Goal: Answer question/provide support: Share knowledge or assist other users

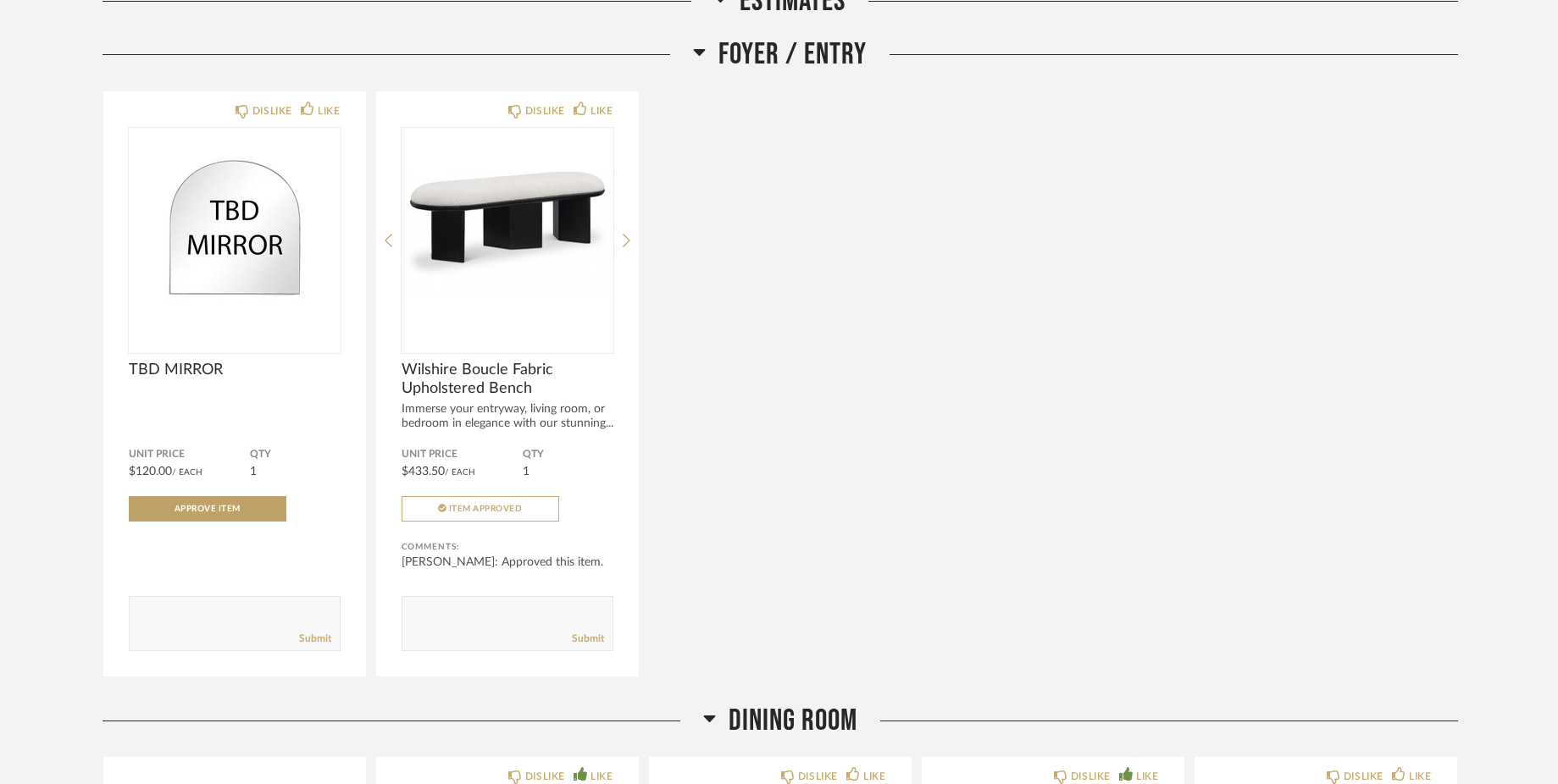
scroll to position [1429, 0]
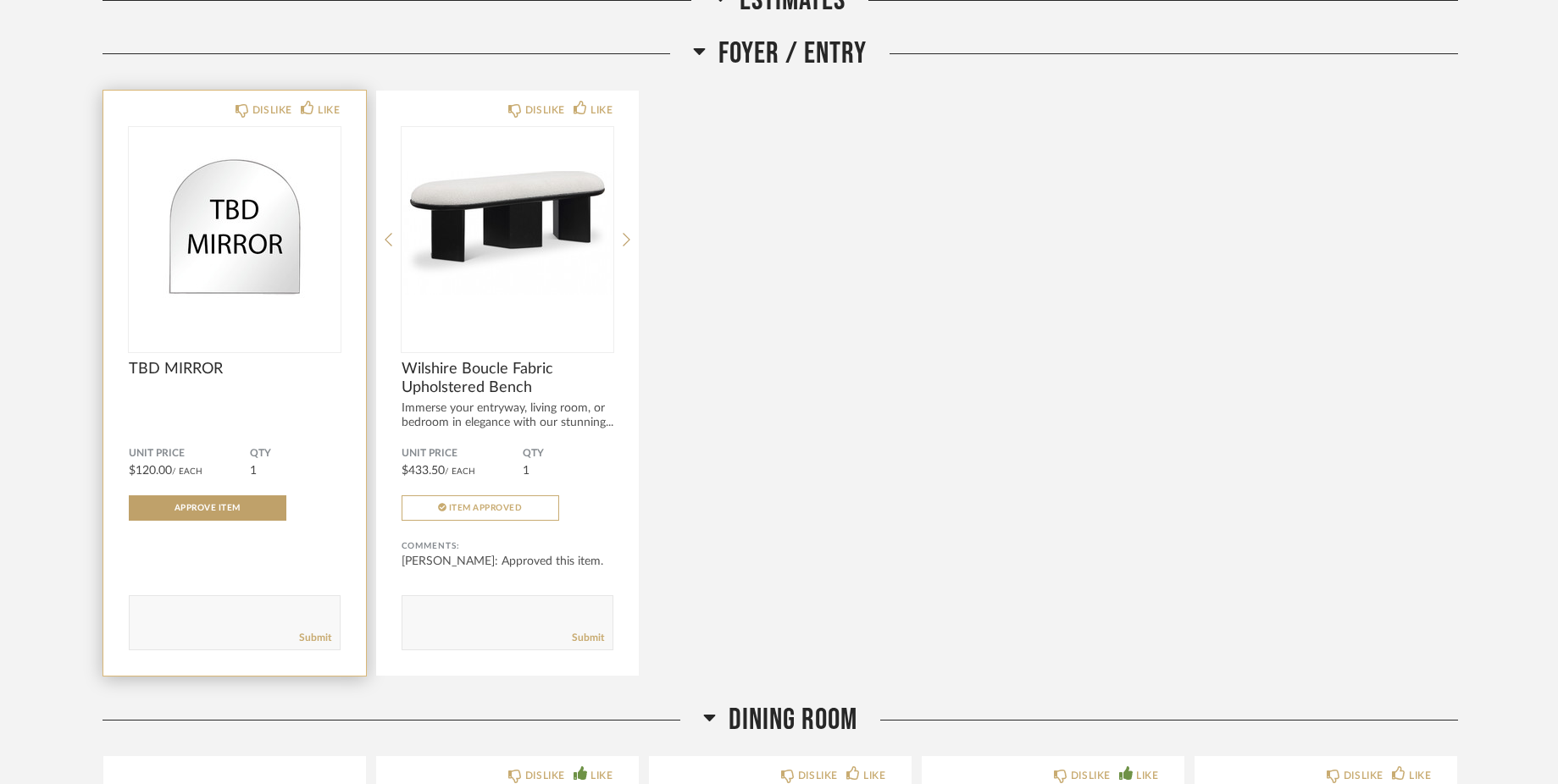
click at [180, 614] on textarea at bounding box center [234, 614] width 210 height 23
click at [194, 623] on textarea at bounding box center [234, 614] width 210 height 23
paste textarea "It’s okay if the mirrors are cheap; he said IKEA"
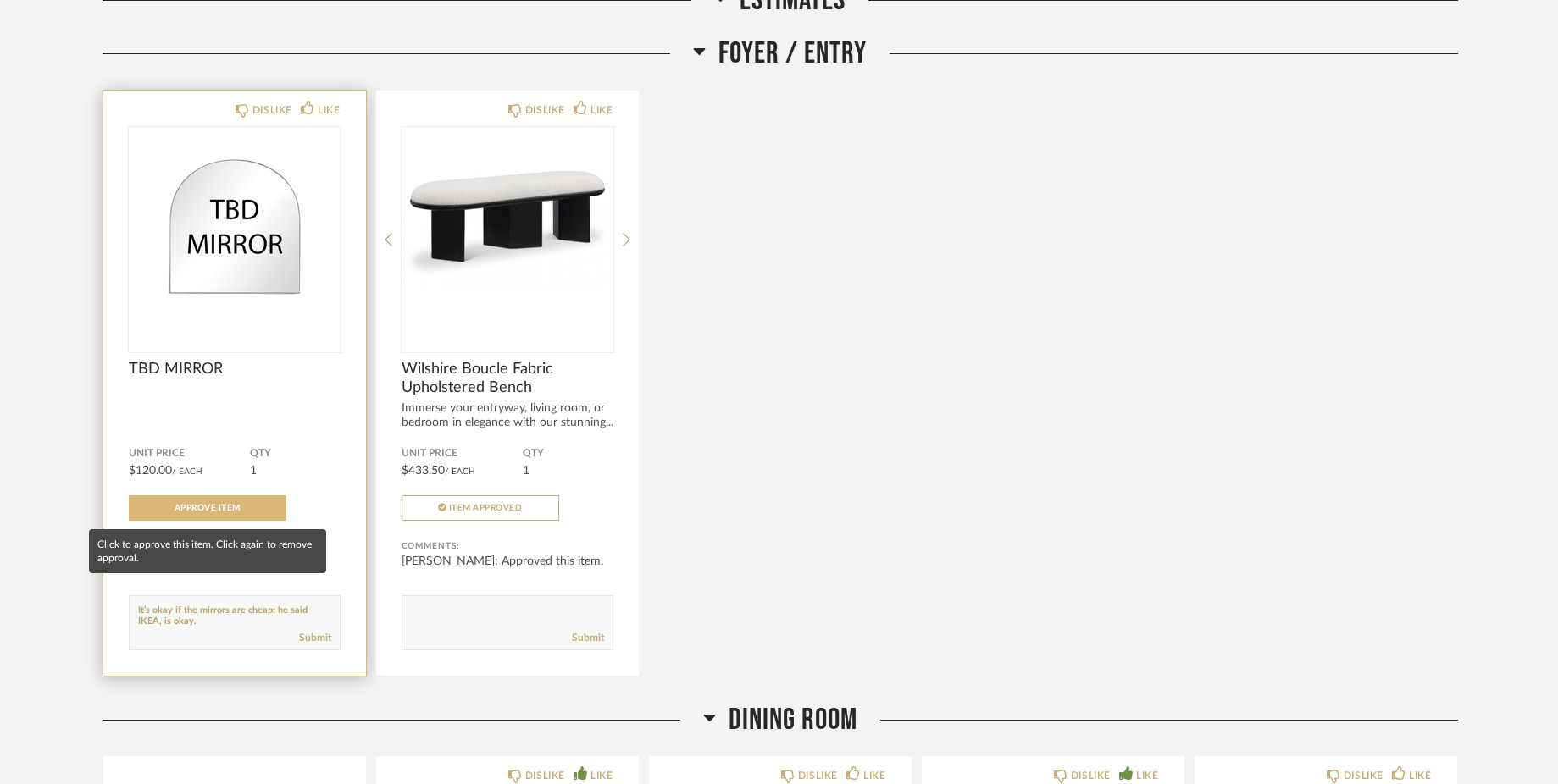
type textarea "It’s okay if the mirrors are cheap; he said IKEA, is okay."
click at [240, 511] on span "Approve Item" at bounding box center [207, 508] width 66 height 8
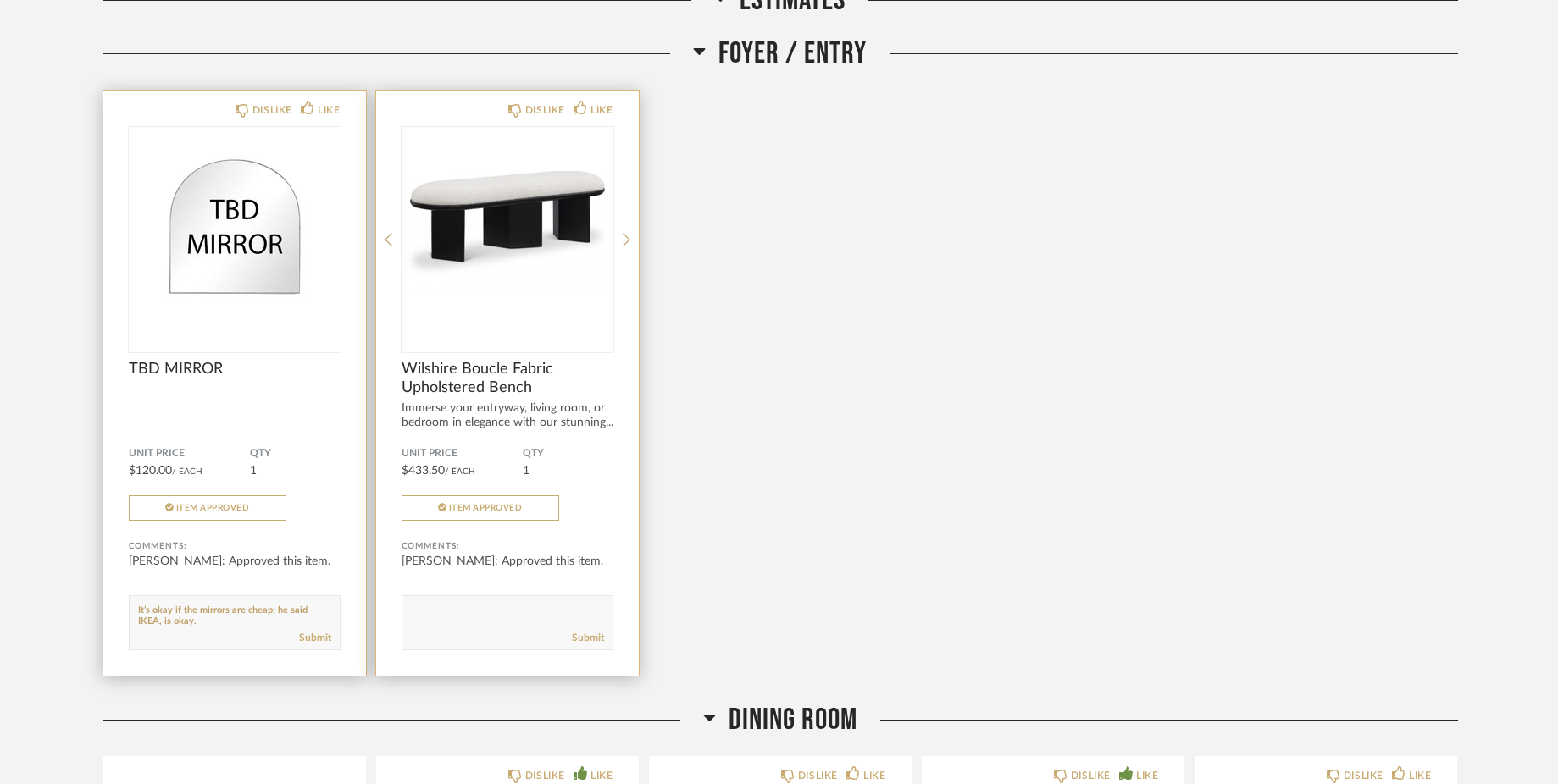
click at [445, 613] on textarea at bounding box center [507, 614] width 210 height 23
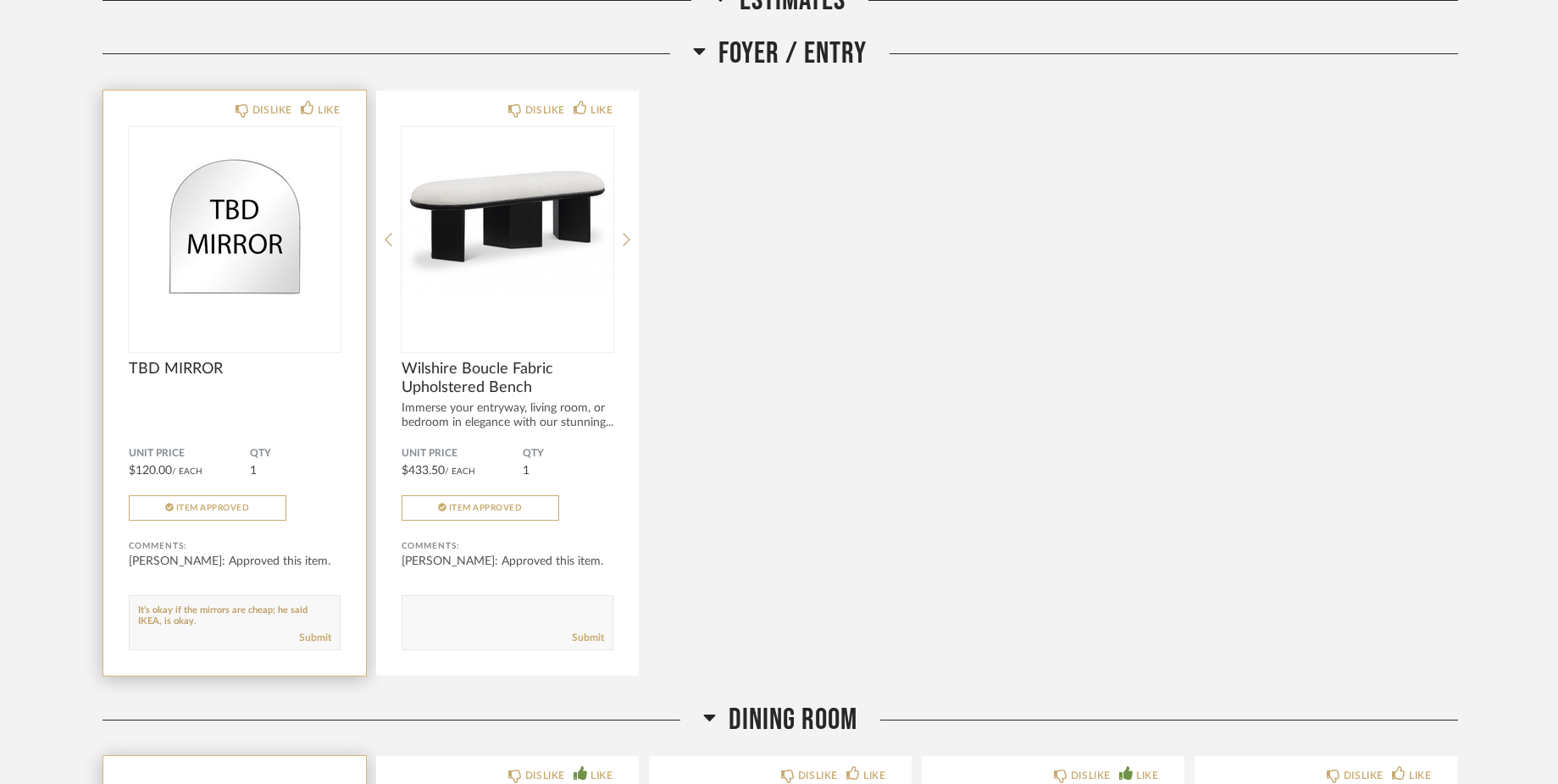
click at [439, 615] on textarea at bounding box center [507, 614] width 210 height 23
paste textarea ""He wants to remove this. This is the corner of the master bedroom, right?"
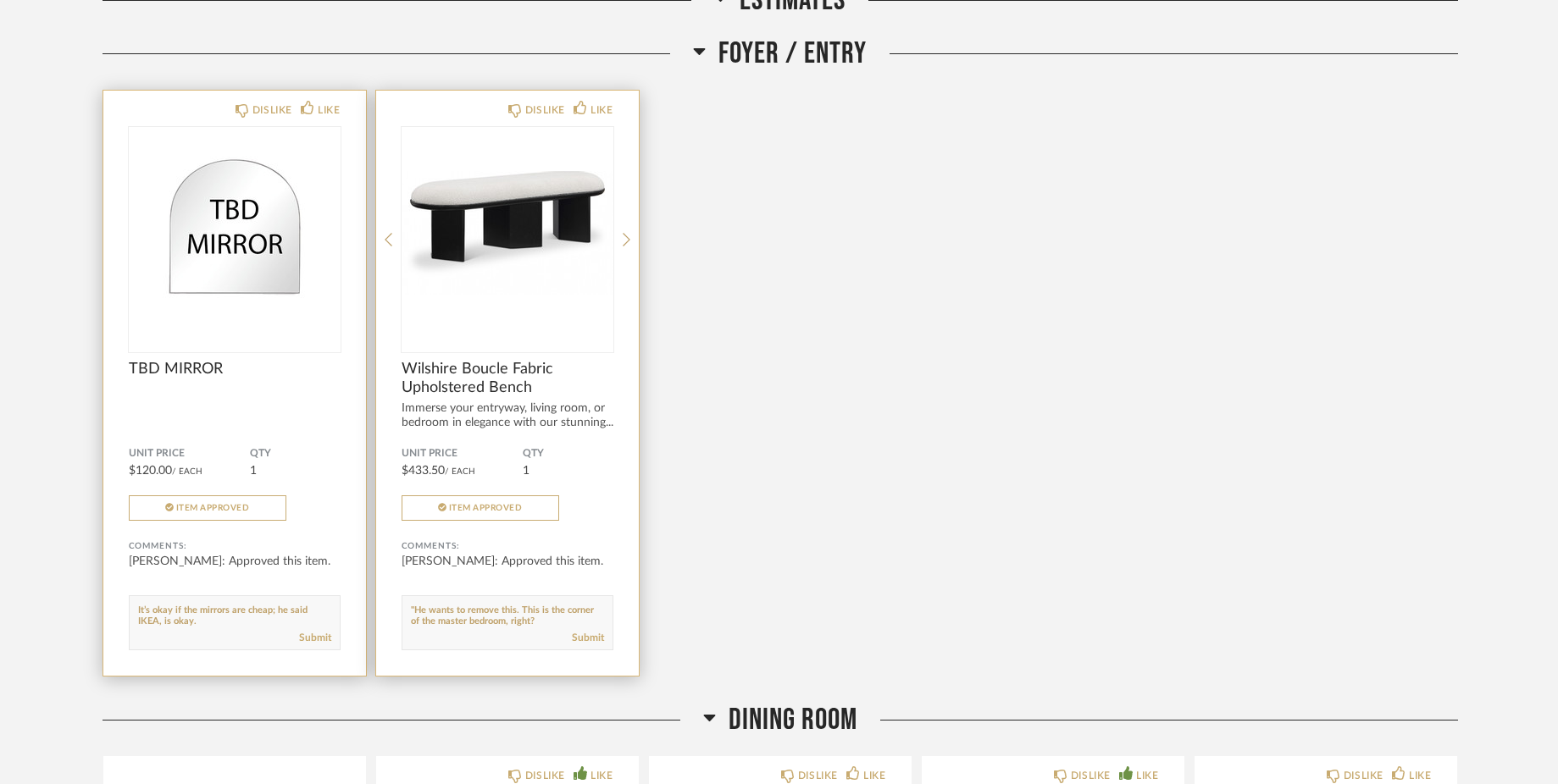
click at [415, 614] on textarea at bounding box center [507, 614] width 210 height 23
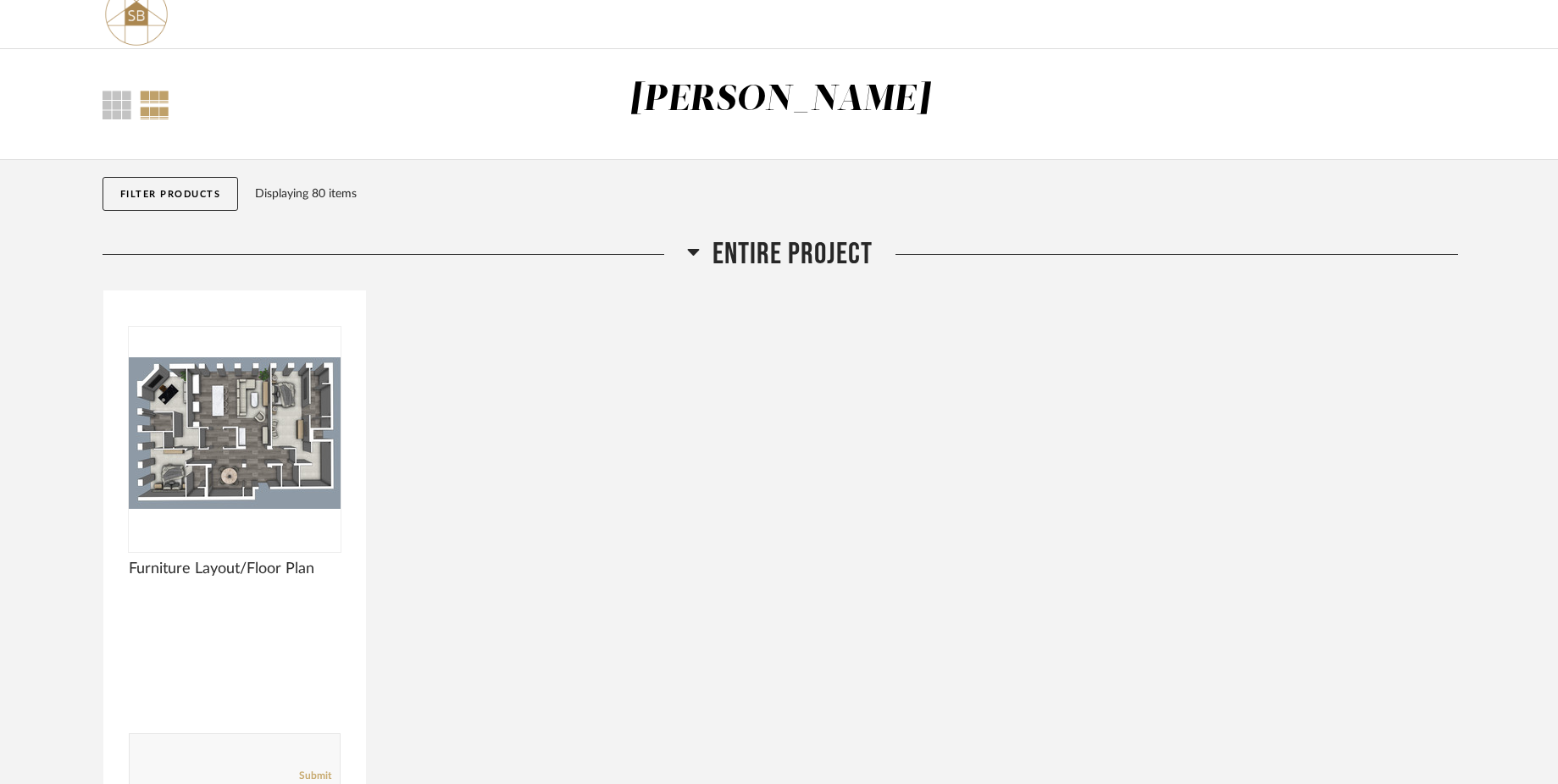
scroll to position [0, 0]
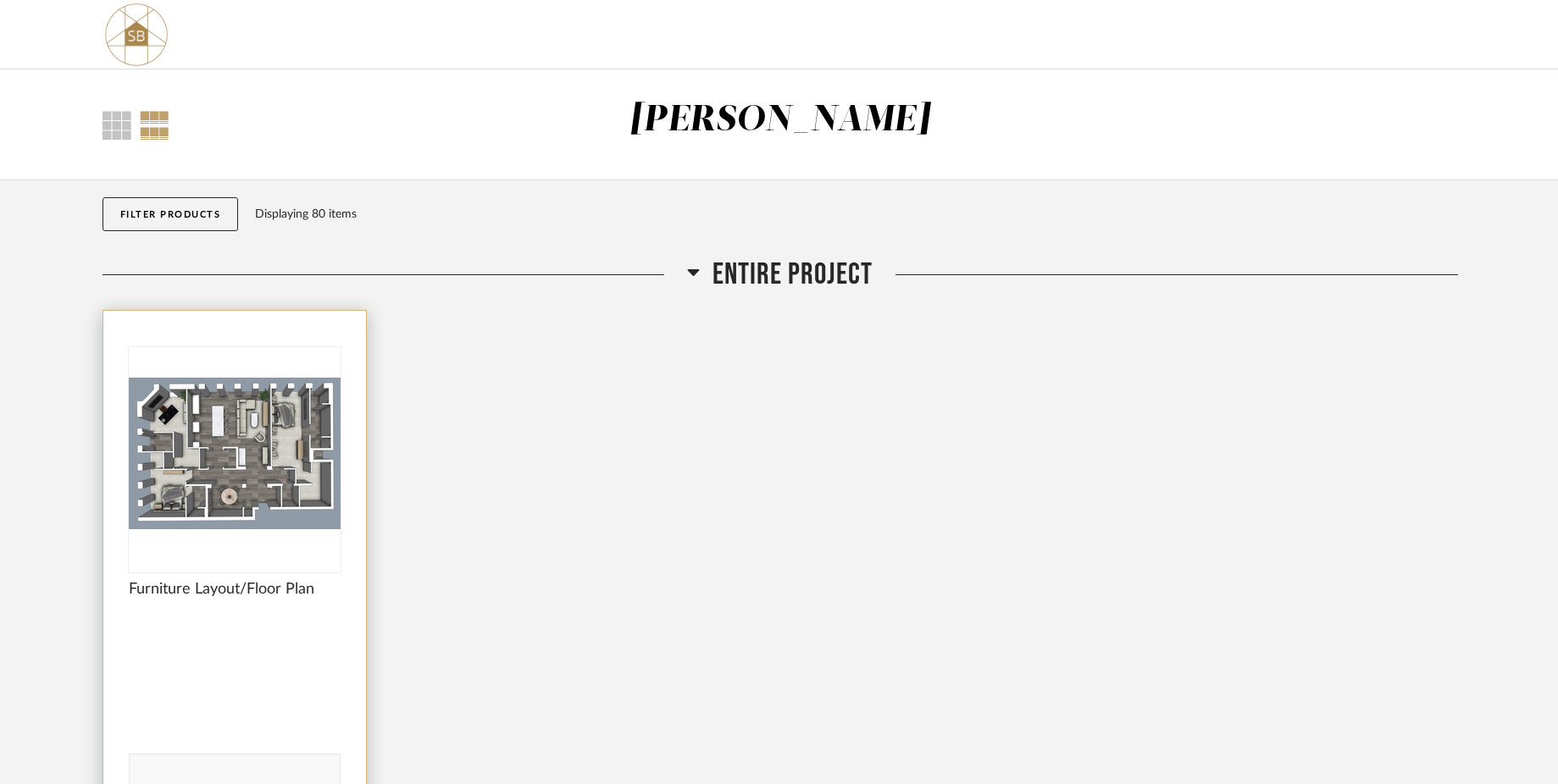
type textarea "He wants to remove this. This is the corner of the master bedroom, right?"
click at [290, 486] on img "0" at bounding box center [234, 453] width 212 height 211
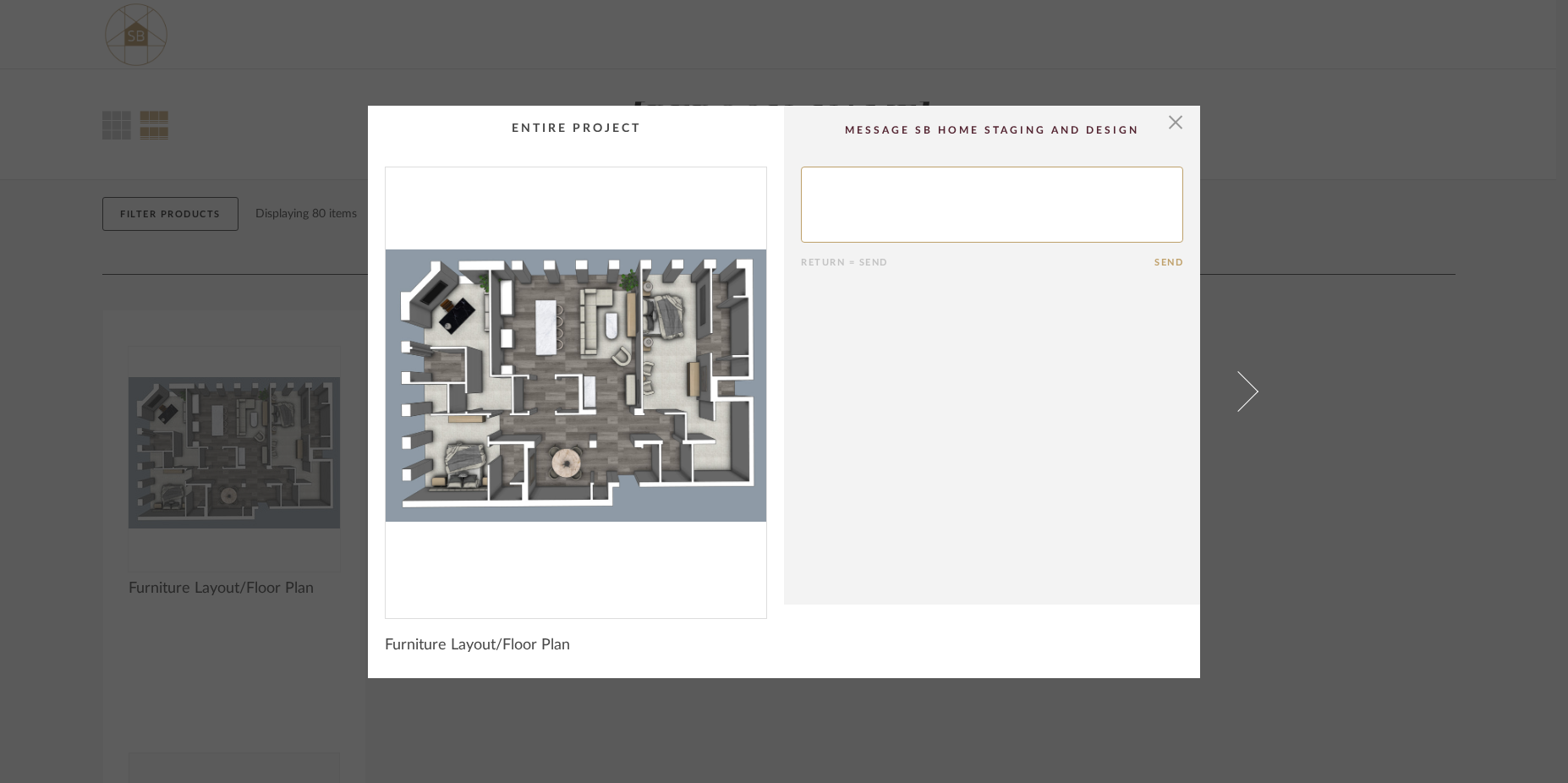
click at [272, 622] on div "× Return = Send Send Furniture Layout/Floor Plan" at bounding box center [784, 392] width 1568 height 783
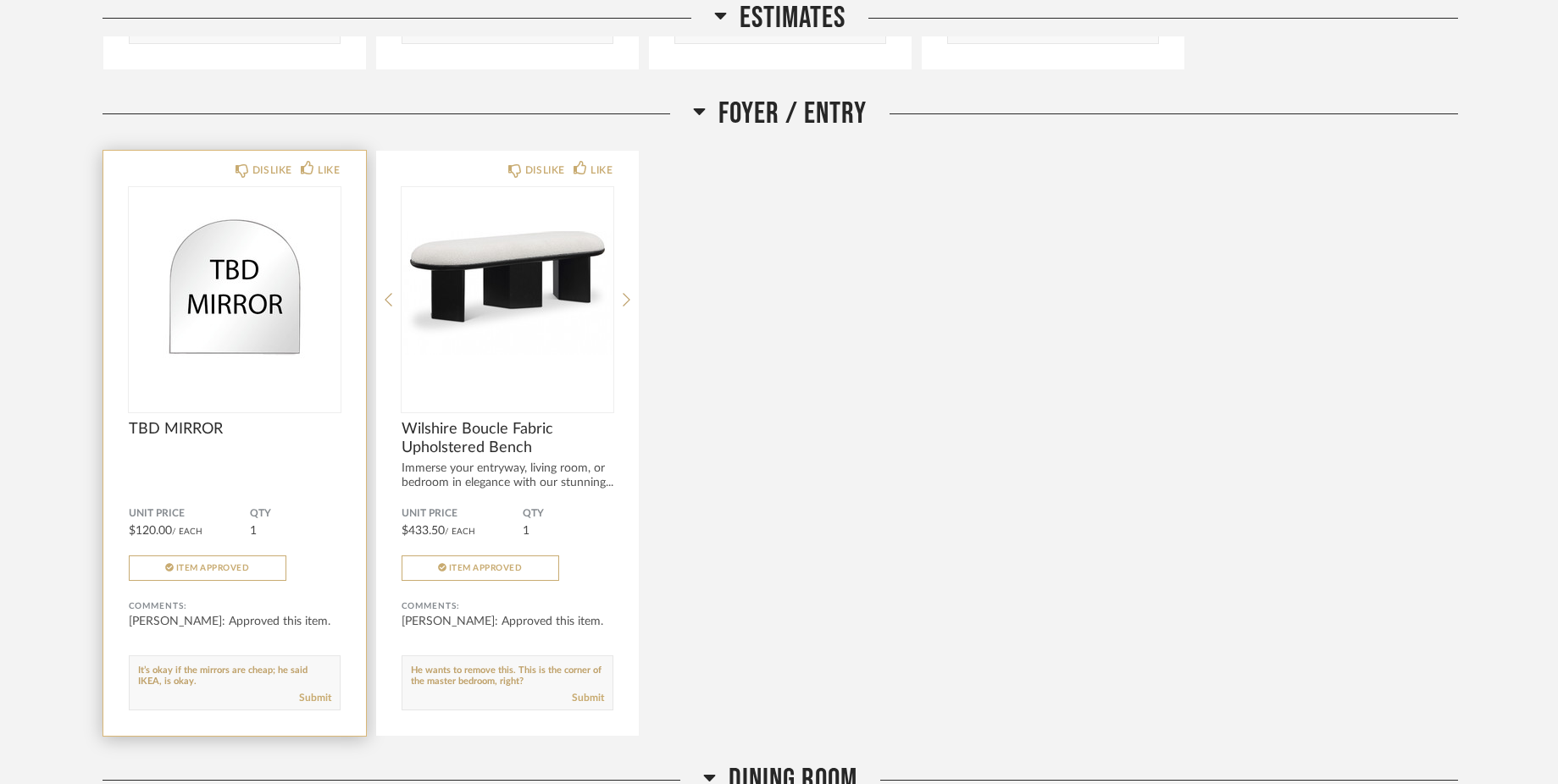
scroll to position [1382, 0]
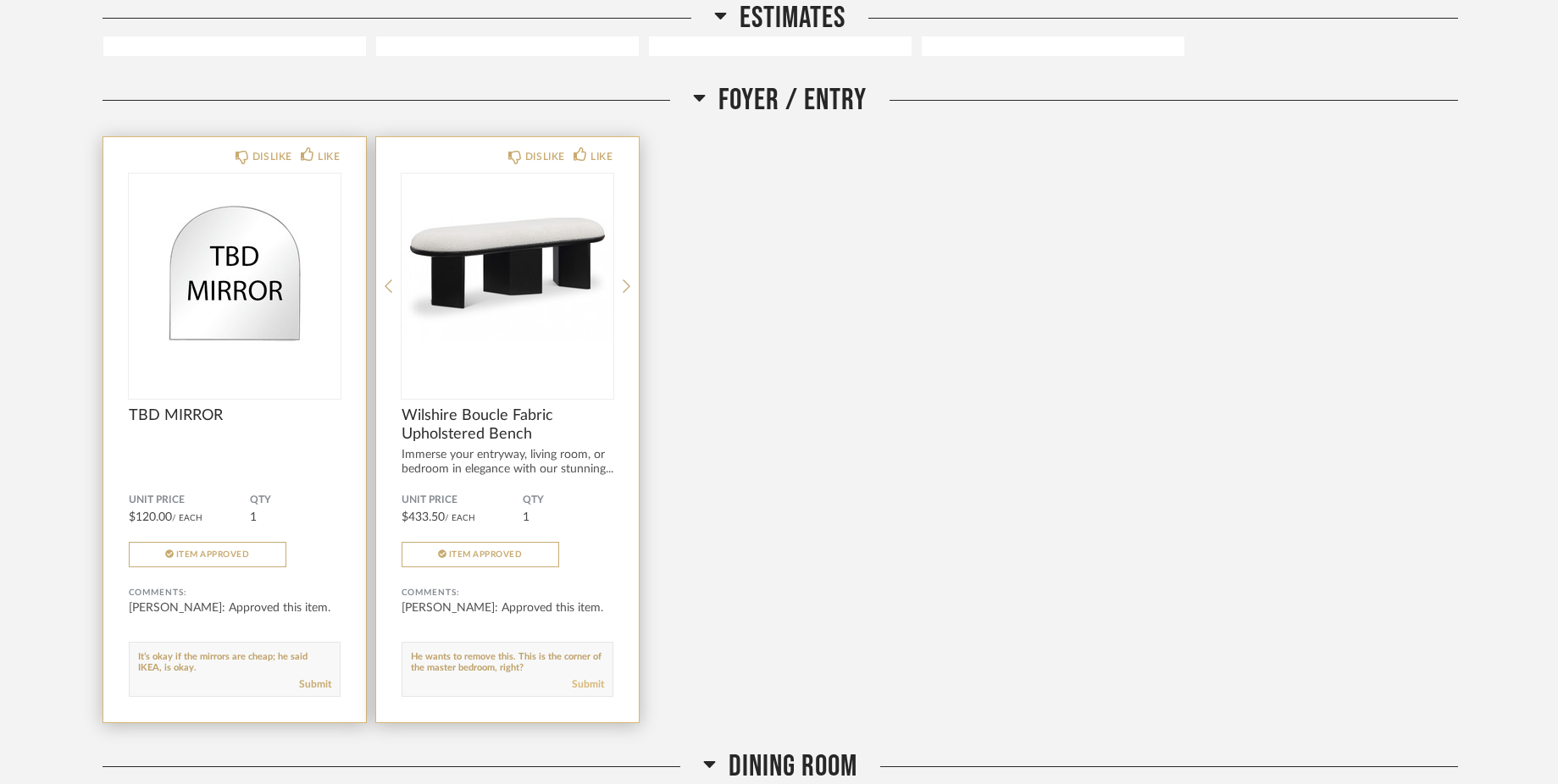
click at [593, 686] on link "Submit" at bounding box center [587, 685] width 32 height 15
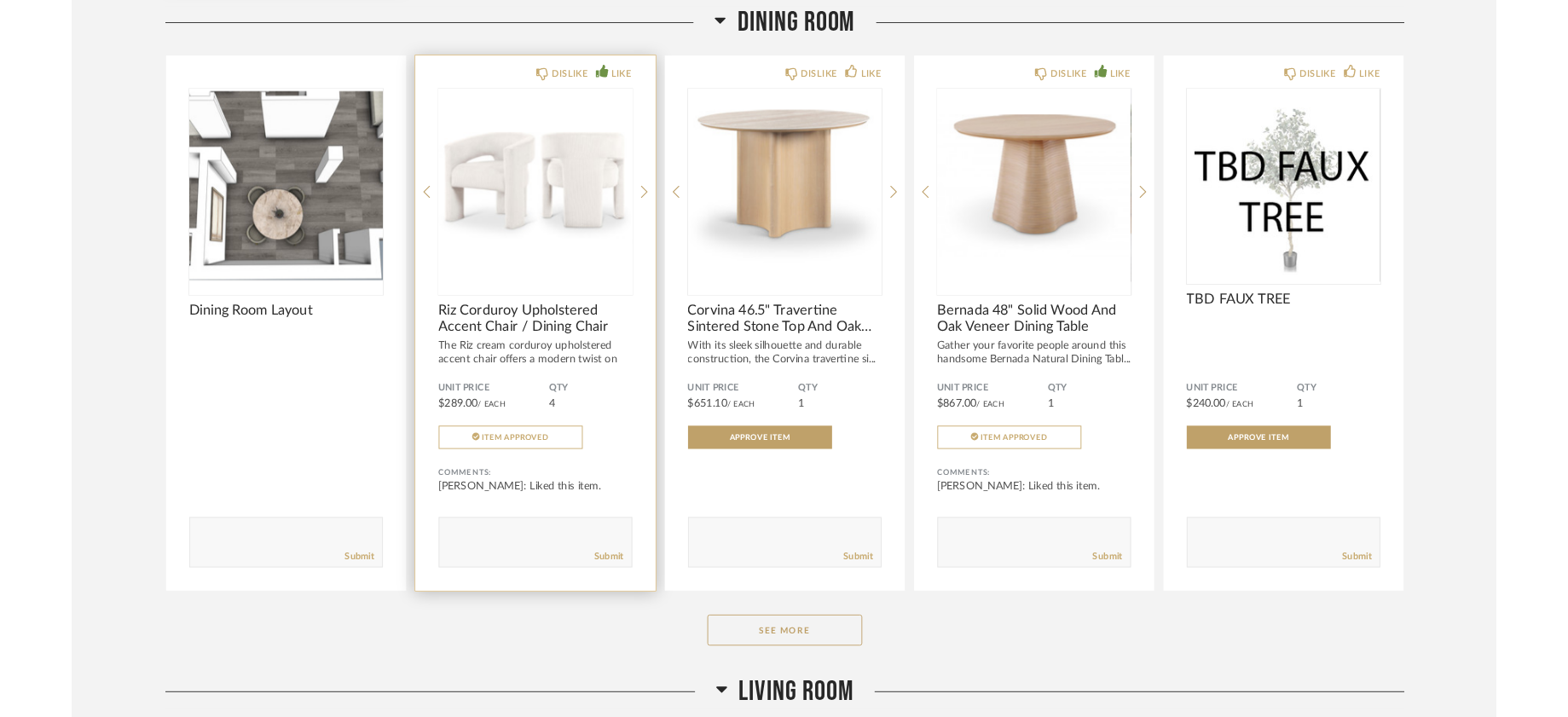
scroll to position [2194, 0]
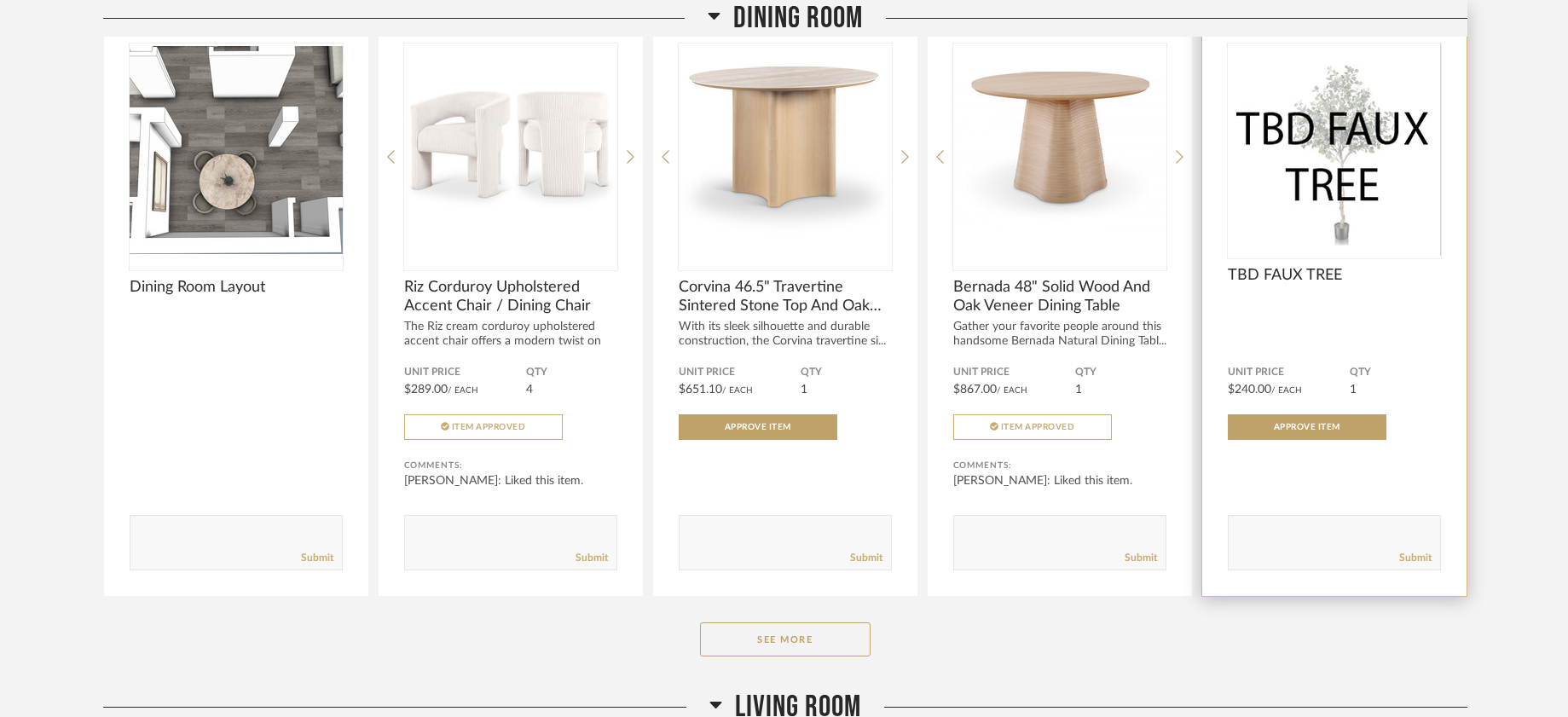
click at [1267, 533] on textarea at bounding box center [1334, 534] width 211 height 23
paste textarea ""He said the tree can be cheap, like IKEA’s cheap options. He doesn’t care if t…"
click at [1240, 532] on textarea at bounding box center [1334, 534] width 211 height 23
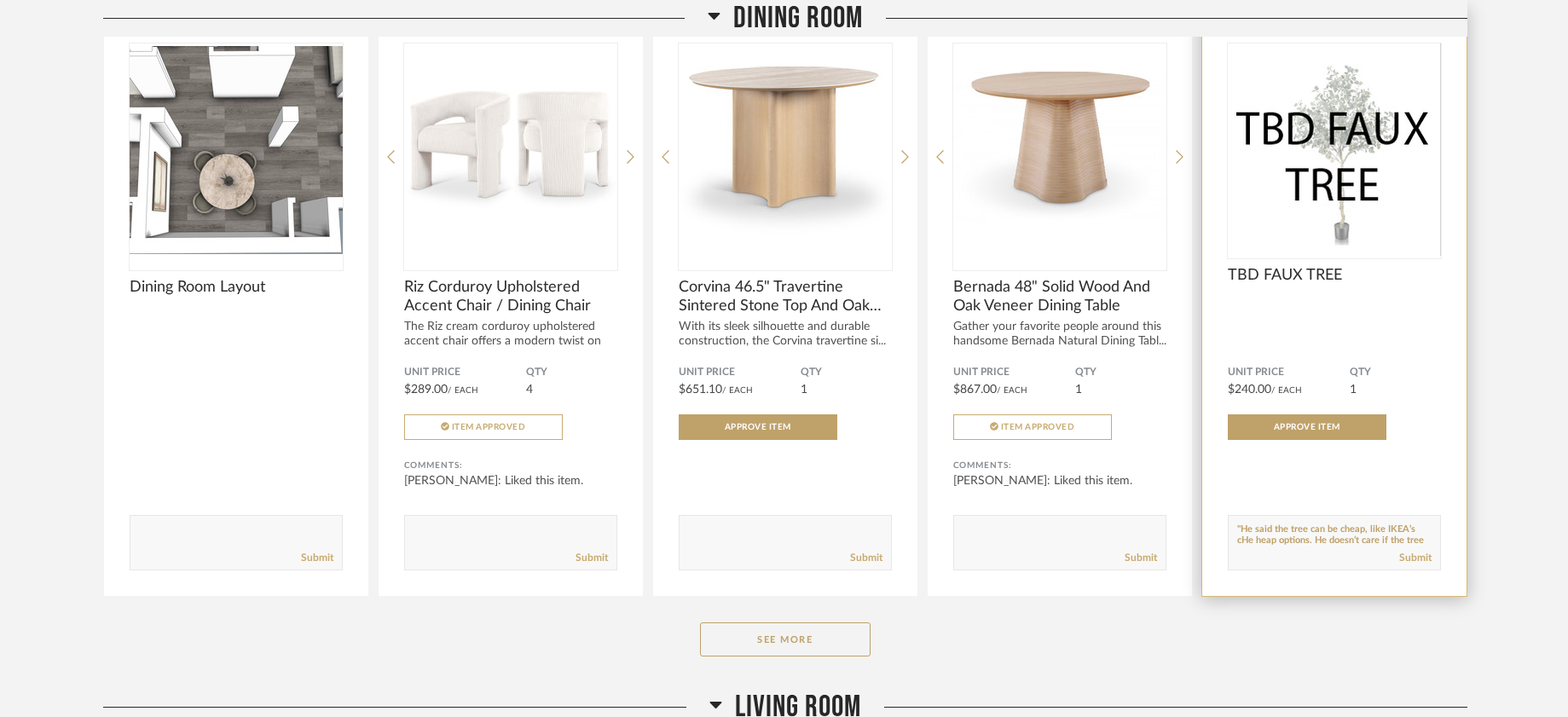
type textarea ""He said the tree can be cheap, like IKEA’s cheap options. He doesn’t care if t…"
click at [1244, 535] on textarea at bounding box center [1334, 534] width 211 height 23
paste textarea ""He said the tree can be cheap, like IKEA’s cheap options. He doesn’t care if t…"
click at [1240, 533] on textarea at bounding box center [1334, 534] width 211 height 23
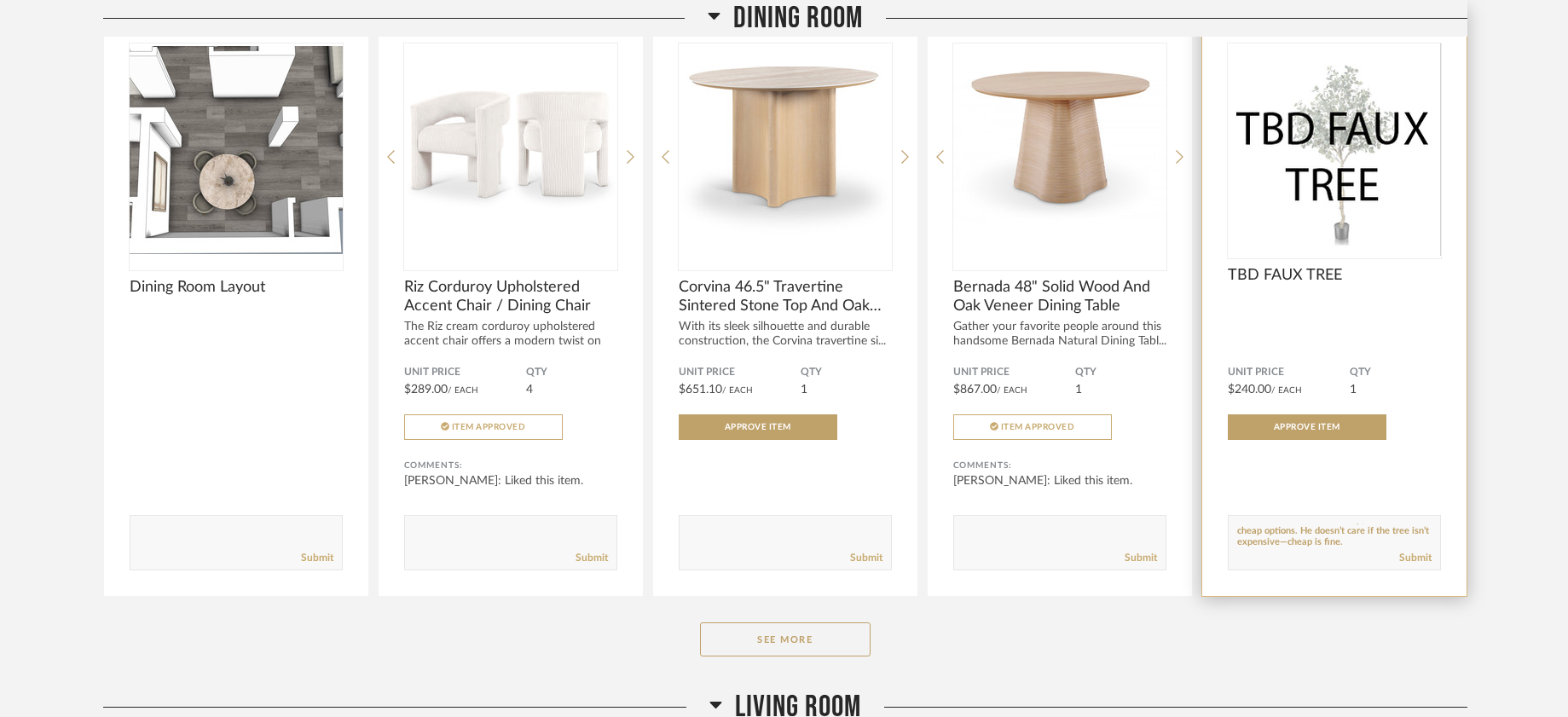
scroll to position [12, 0]
click at [1309, 543] on textarea at bounding box center [1334, 534] width 211 height 23
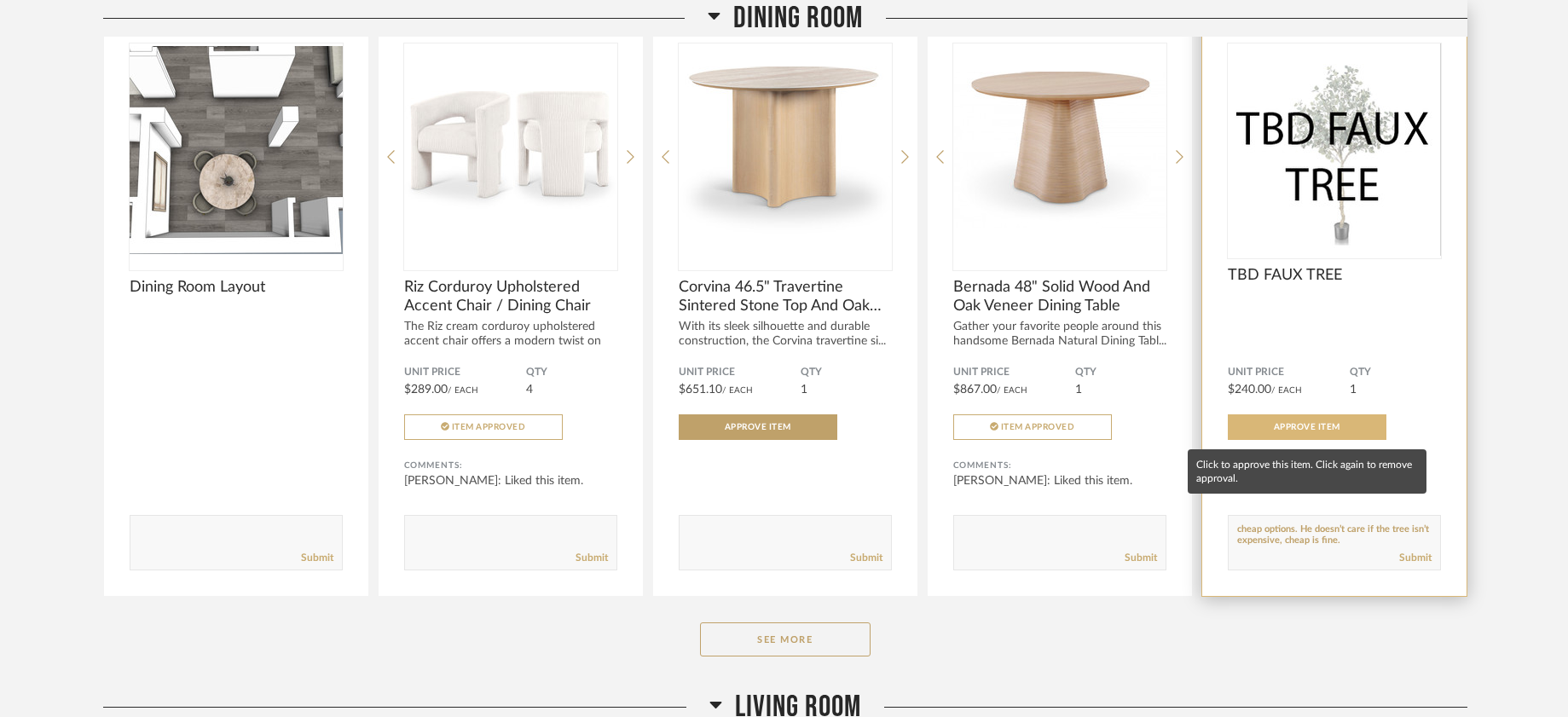
type textarea "He said the tree can be cheap, like IKEA’s cheap options. He doesn’t care if th…"
click at [1310, 429] on span "Approve Item" at bounding box center [1307, 427] width 66 height 8
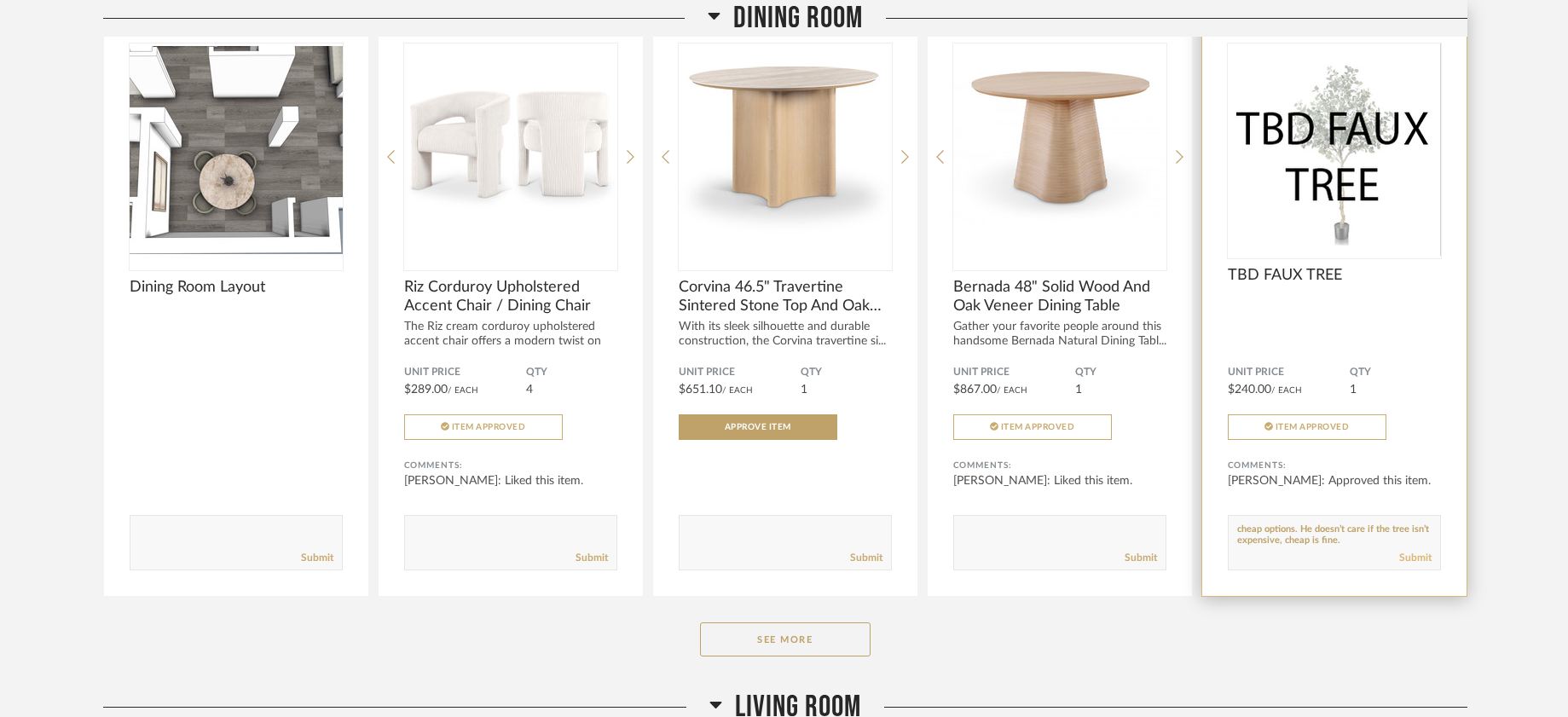
click at [1415, 558] on link "Submit" at bounding box center [1415, 558] width 32 height 15
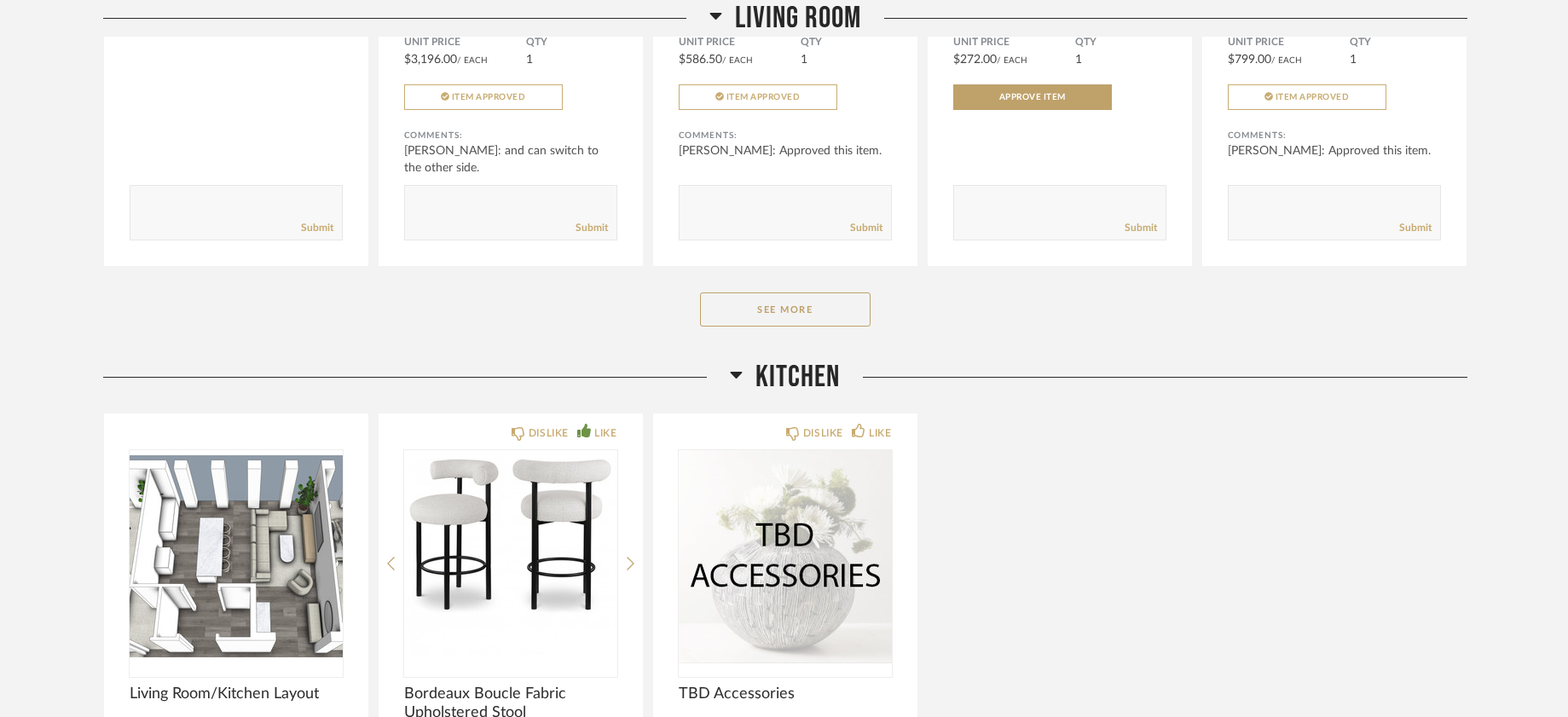
scroll to position [3228, 0]
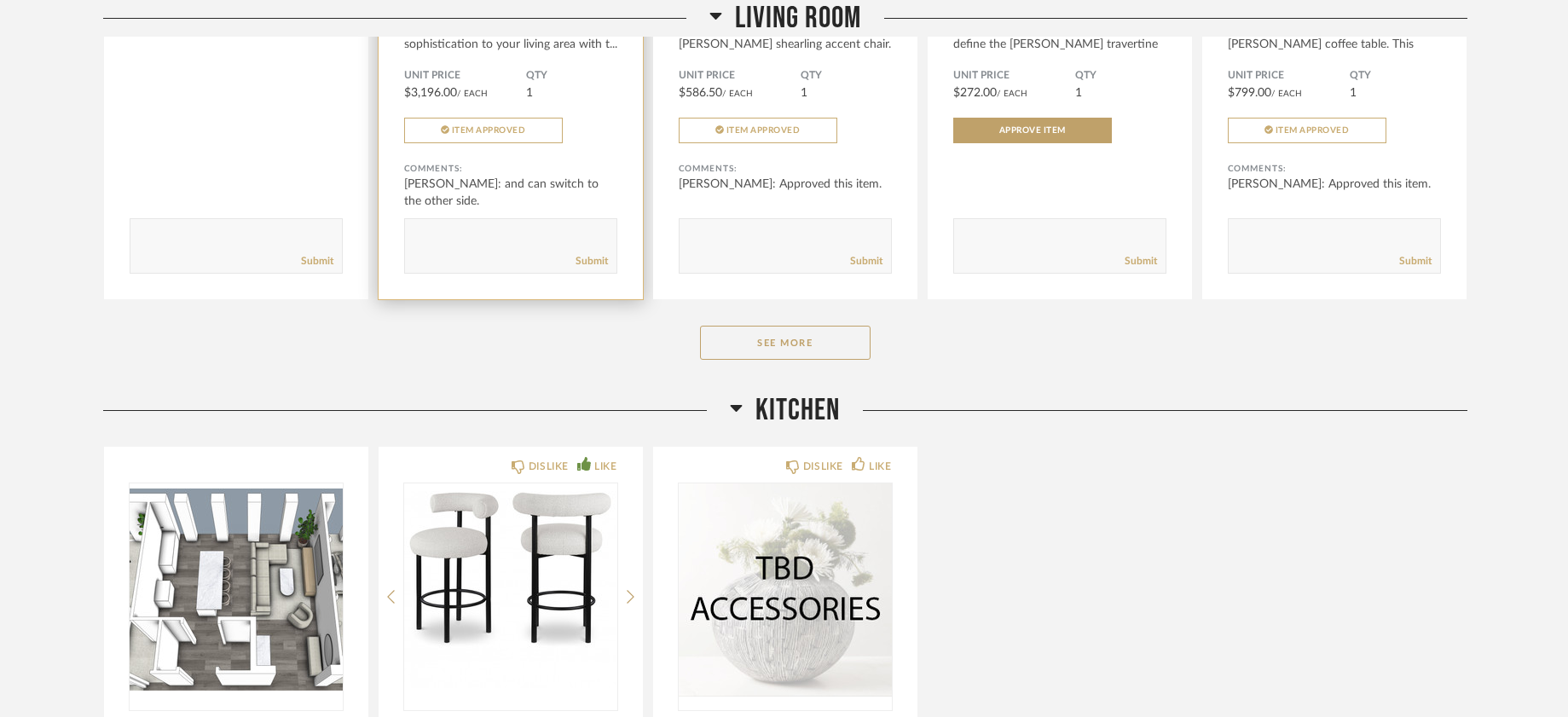
click at [452, 240] on textarea at bounding box center [510, 238] width 211 height 23
type textarea "SO NICE :)"
click at [583, 264] on link "Submit" at bounding box center [591, 262] width 32 height 15
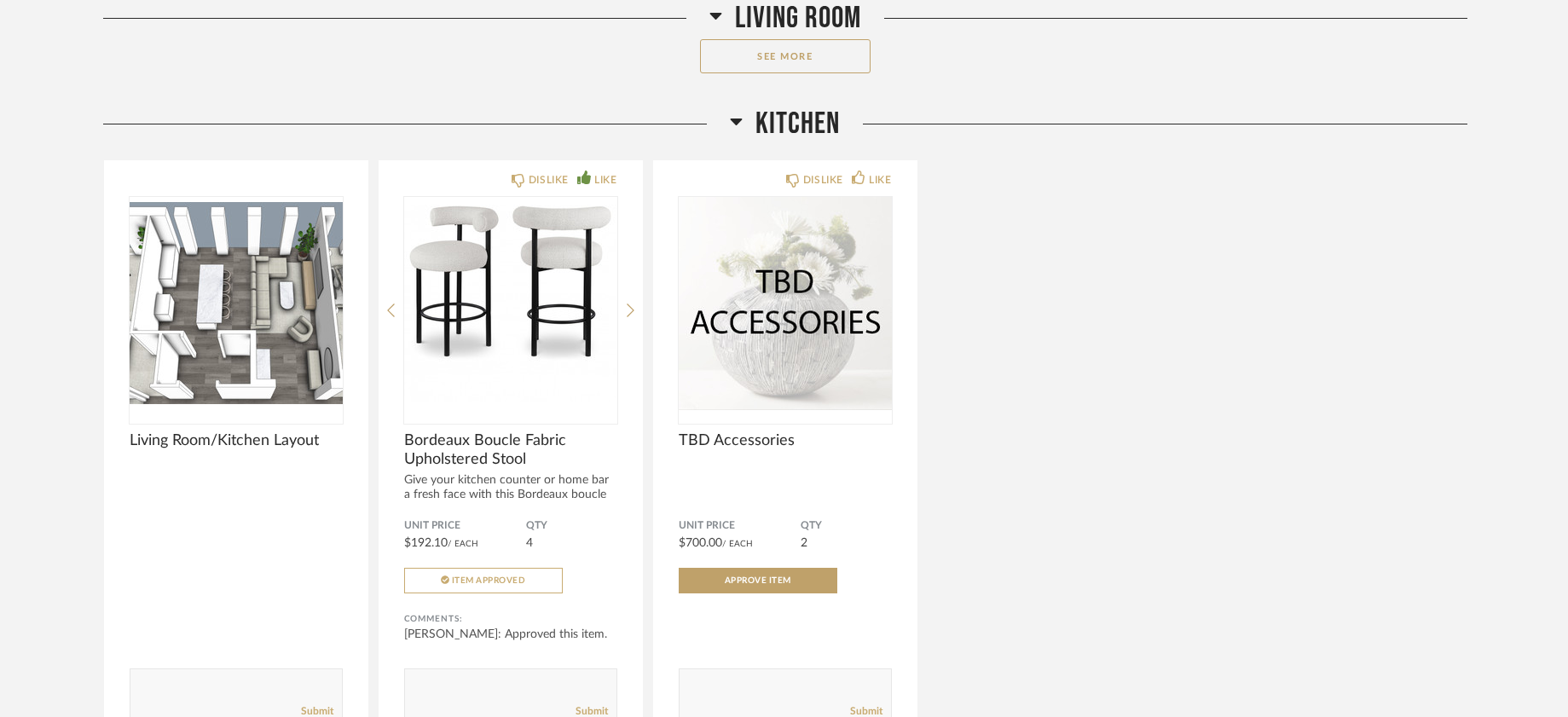
scroll to position [3621, 0]
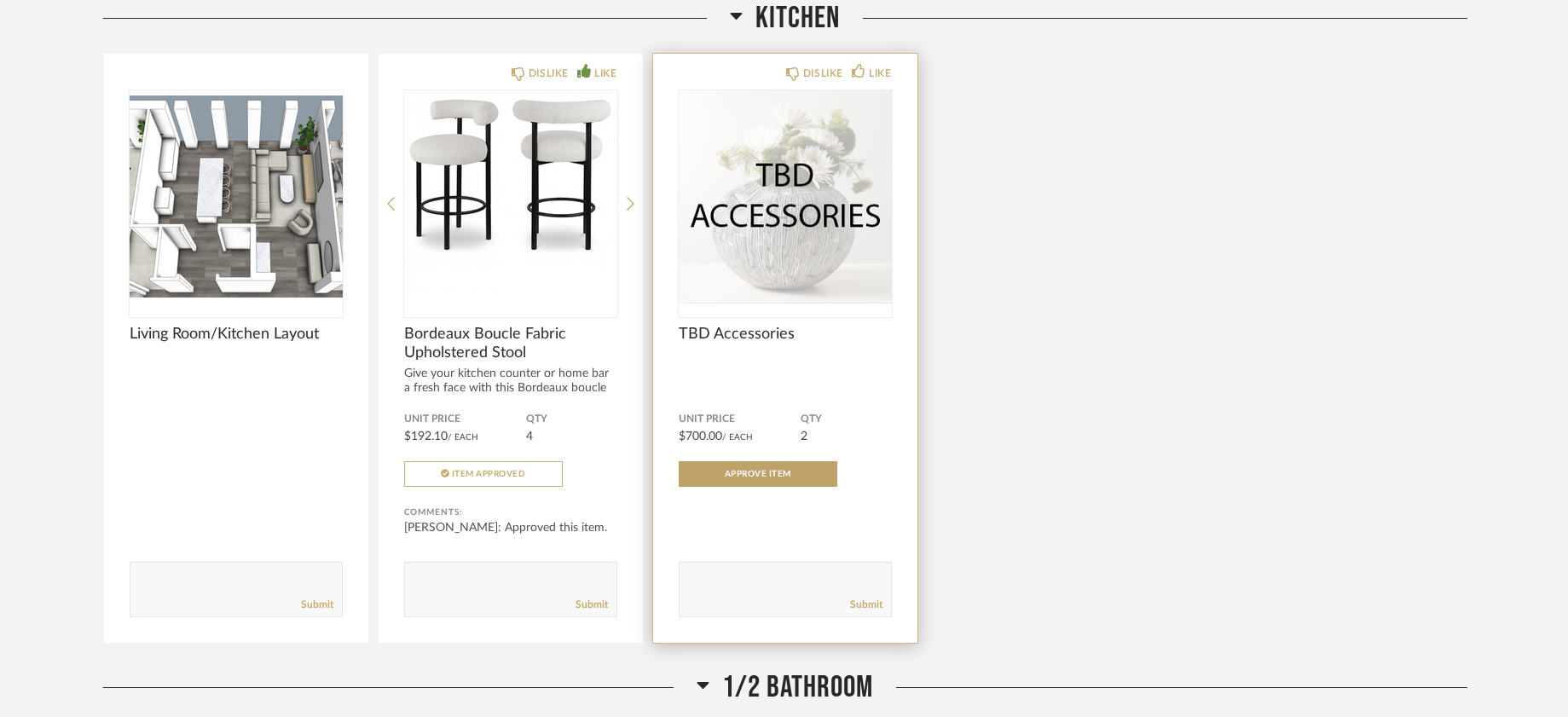
click at [717, 590] on textarea at bounding box center [784, 582] width 211 height 23
paste textarea ""He said this could be removed. Thank you.""
click at [691, 582] on textarea at bounding box center [784, 582] width 211 height 23
click at [867, 578] on textarea at bounding box center [784, 582] width 211 height 23
type textarea "He said this could be removed. Thank you,"
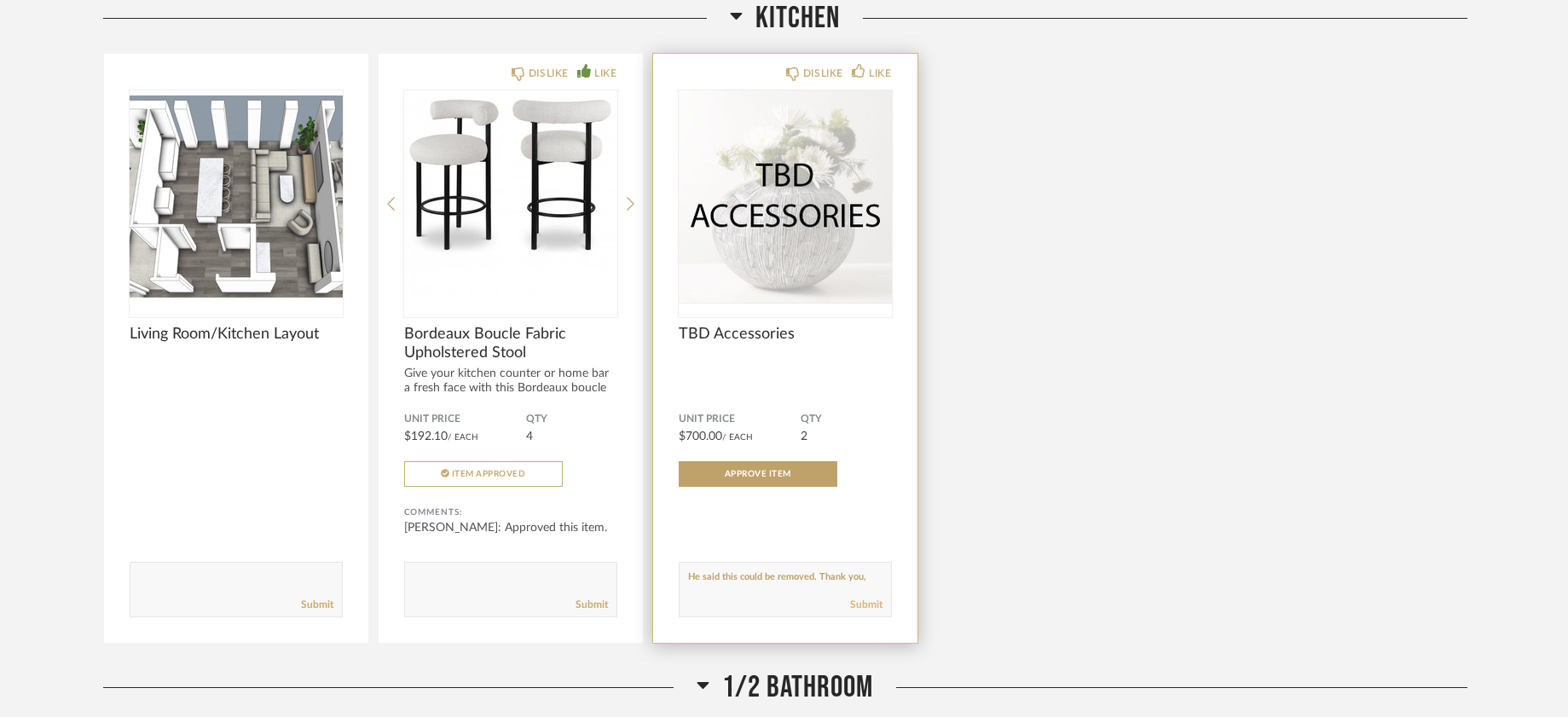
click at [873, 611] on link "Submit" at bounding box center [865, 605] width 32 height 15
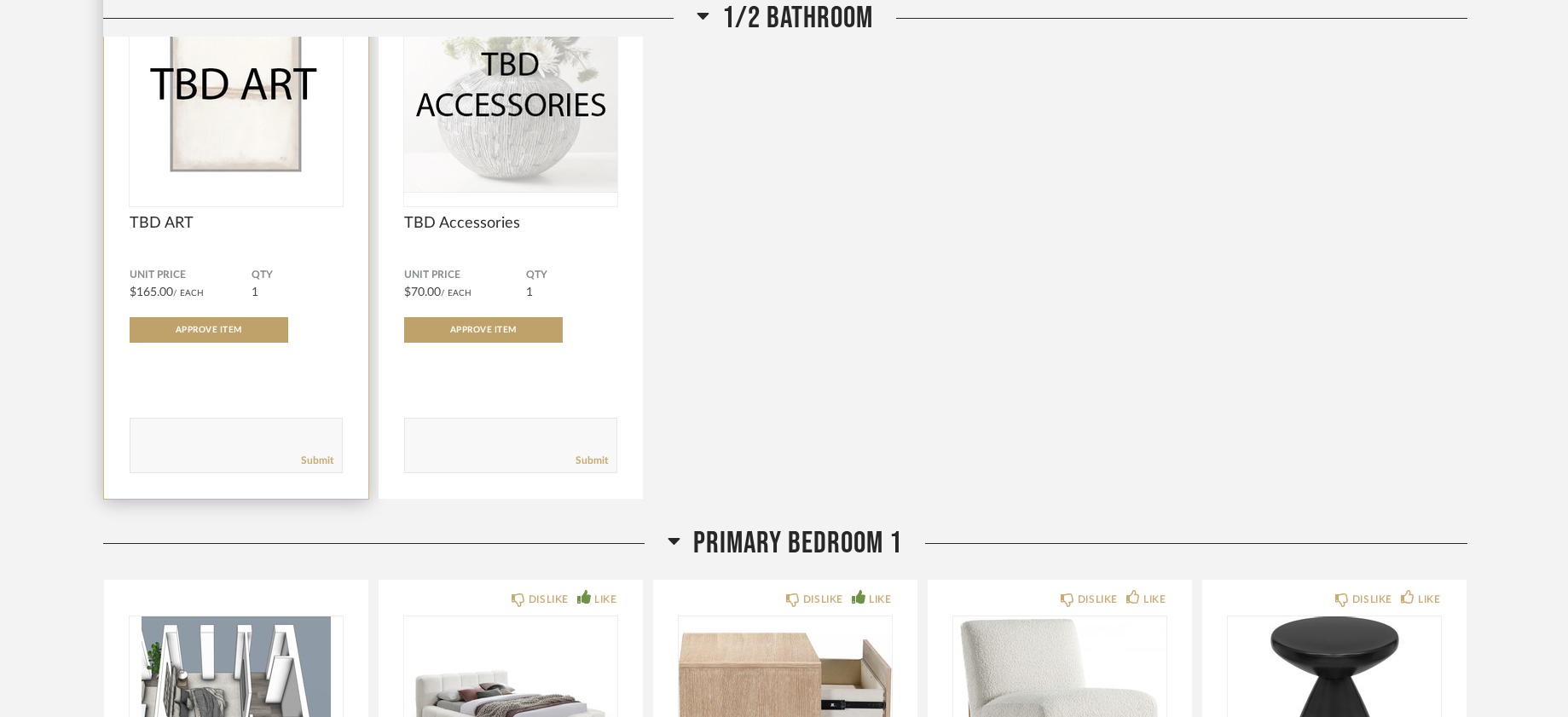
scroll to position [4375, 0]
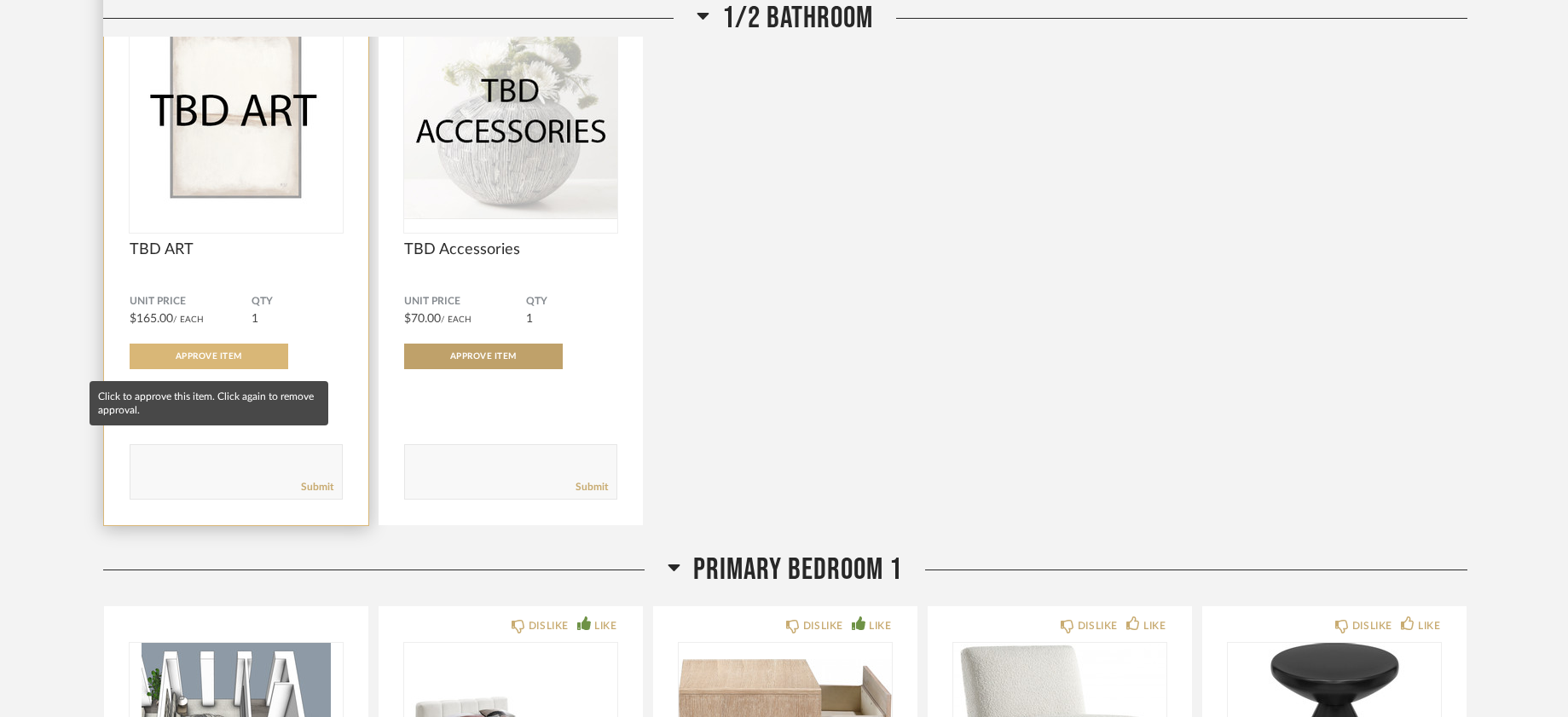
click at [196, 361] on span "Approve Item" at bounding box center [208, 356] width 66 height 8
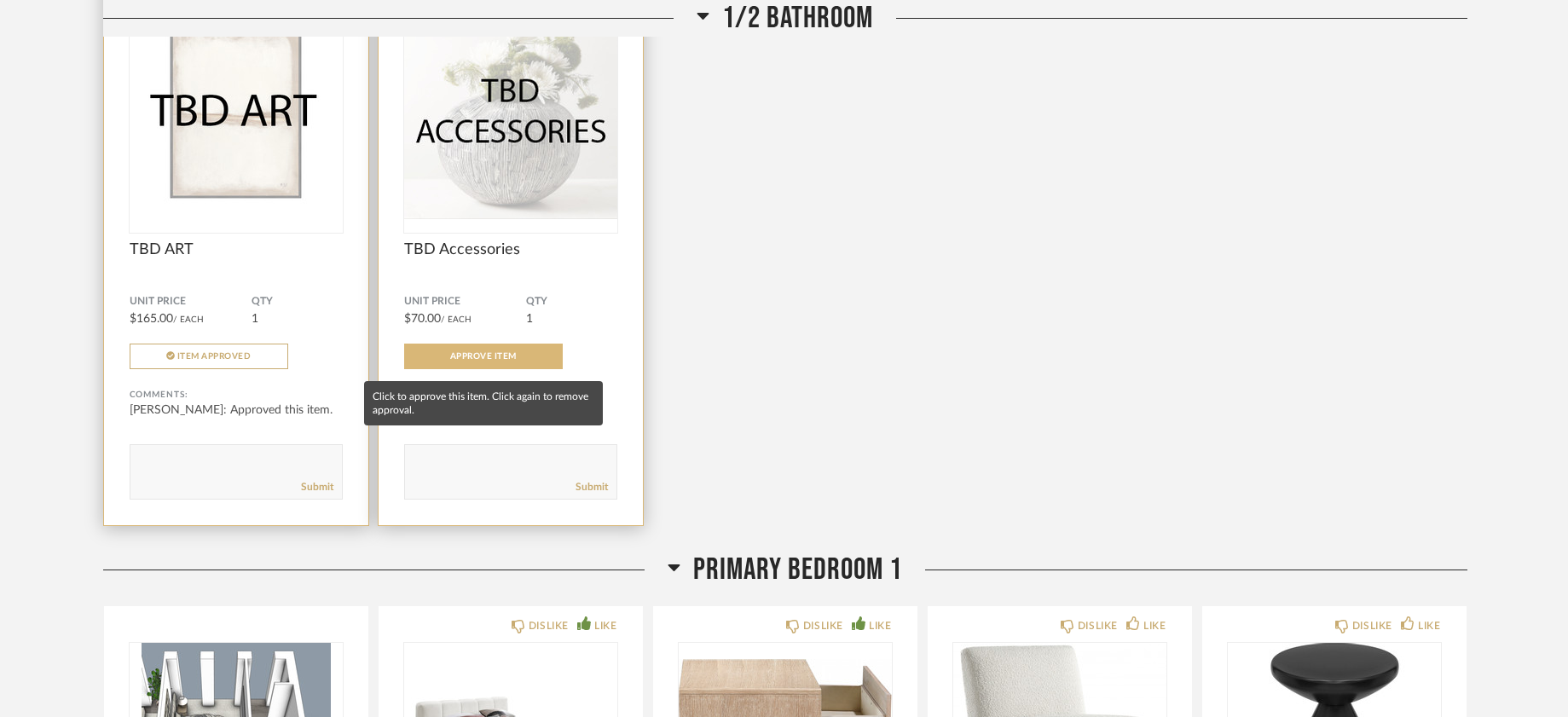
click at [438, 358] on button "Approve Item" at bounding box center [483, 356] width 159 height 26
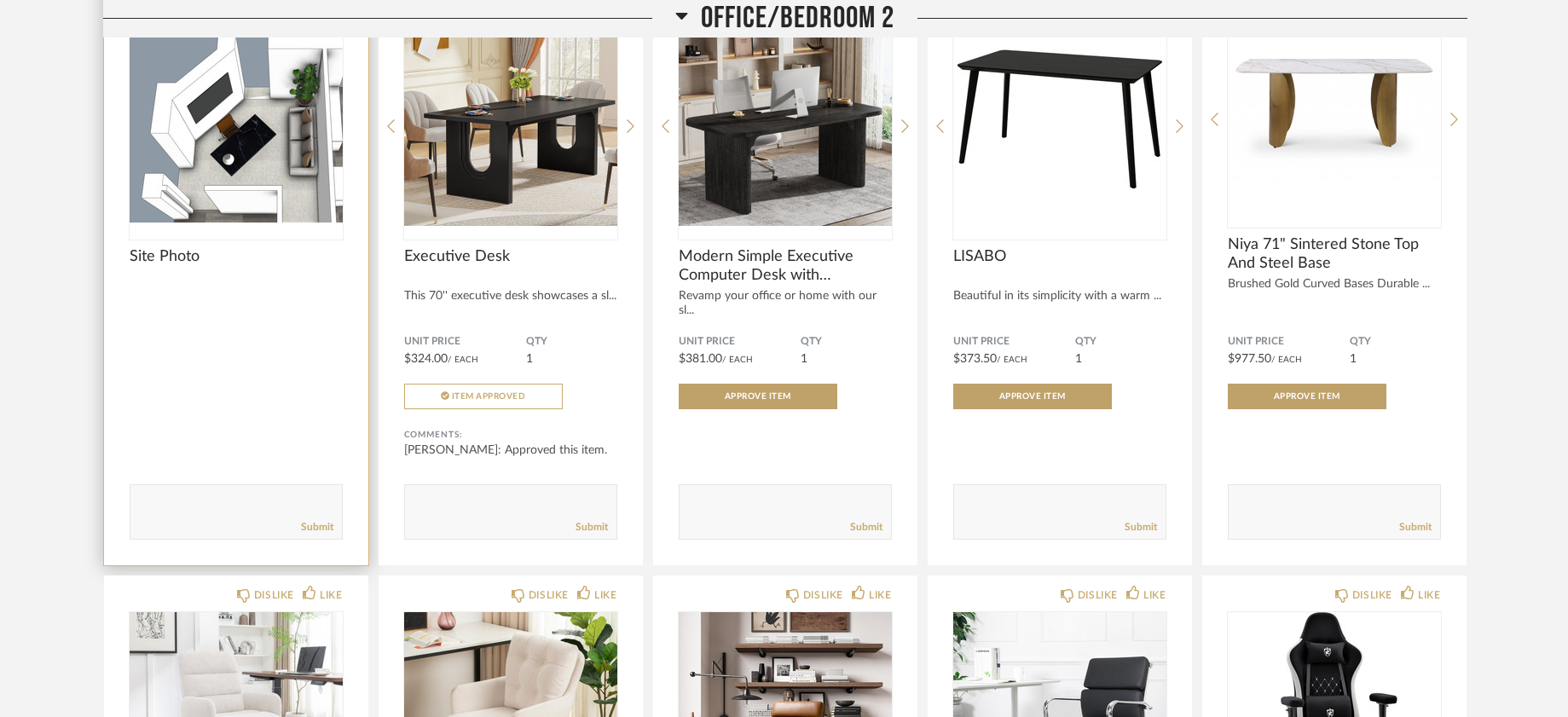
scroll to position [6387, 0]
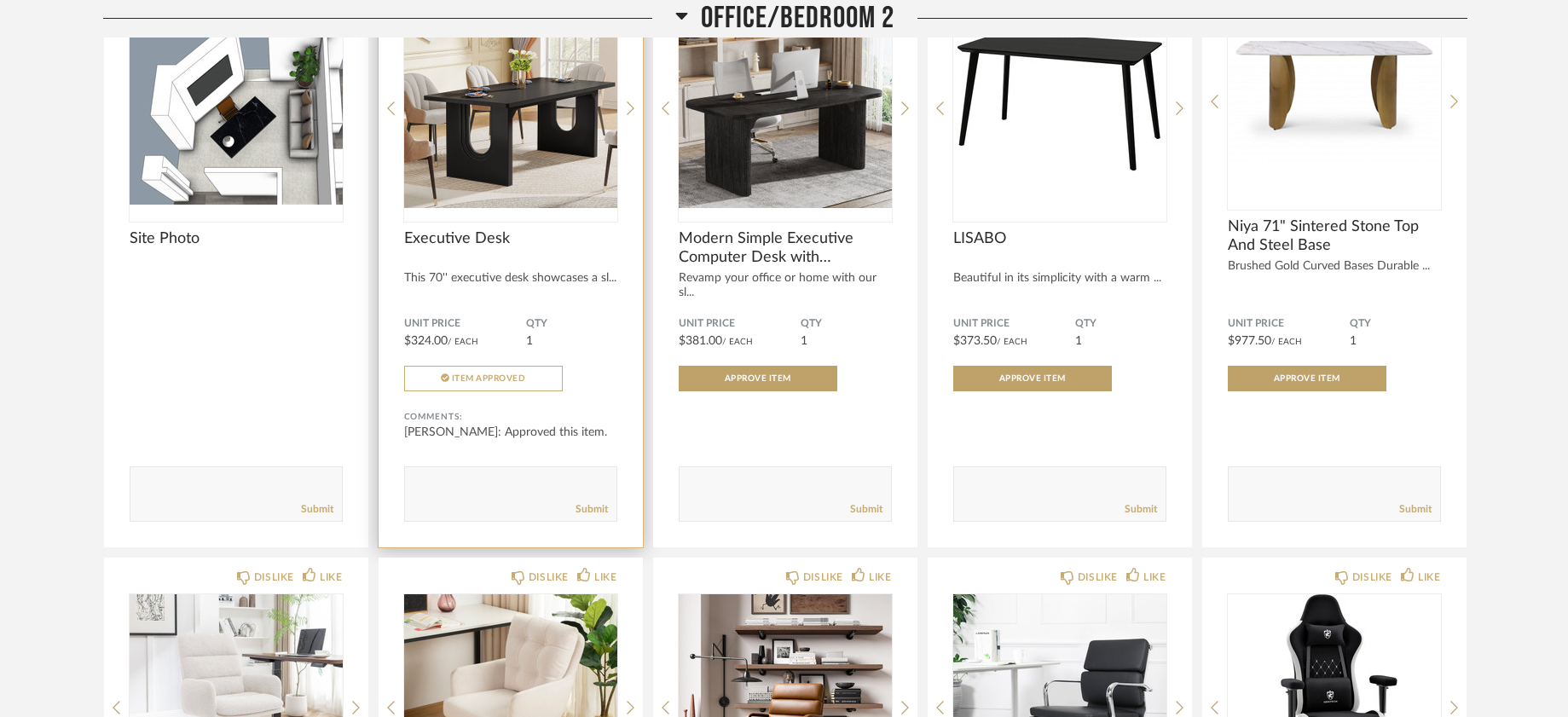
click at [464, 476] on textarea at bounding box center [510, 487] width 211 height 23
paste textarea ""He wants the desk to be placed closer to the wall, please. We will need to mak…"
click at [417, 476] on textarea at bounding box center [510, 487] width 211 height 23
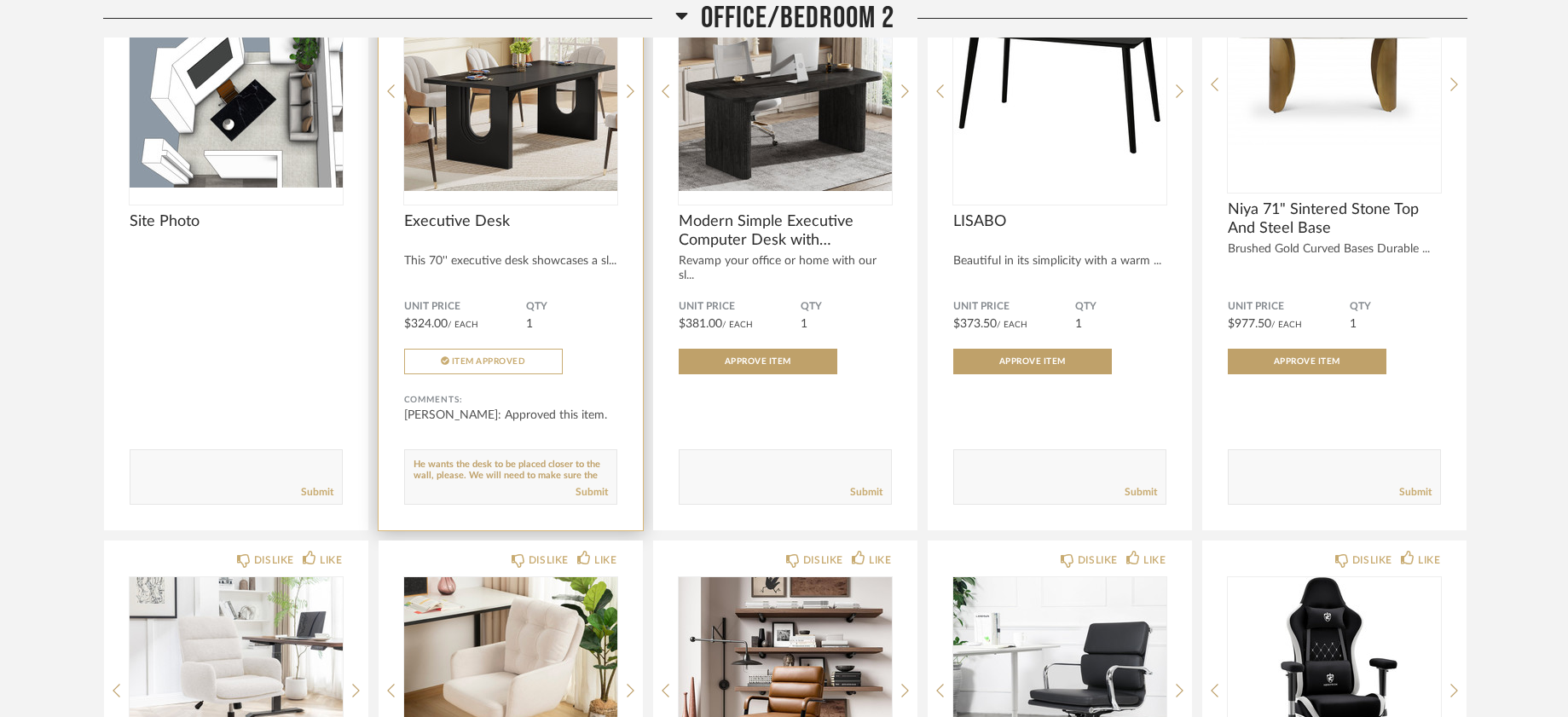
scroll to position [23, 0]
type textarea "He wants the desk to be placed closer to the wall, please. We will need to make…"
click at [599, 486] on link "Submit" at bounding box center [591, 493] width 32 height 15
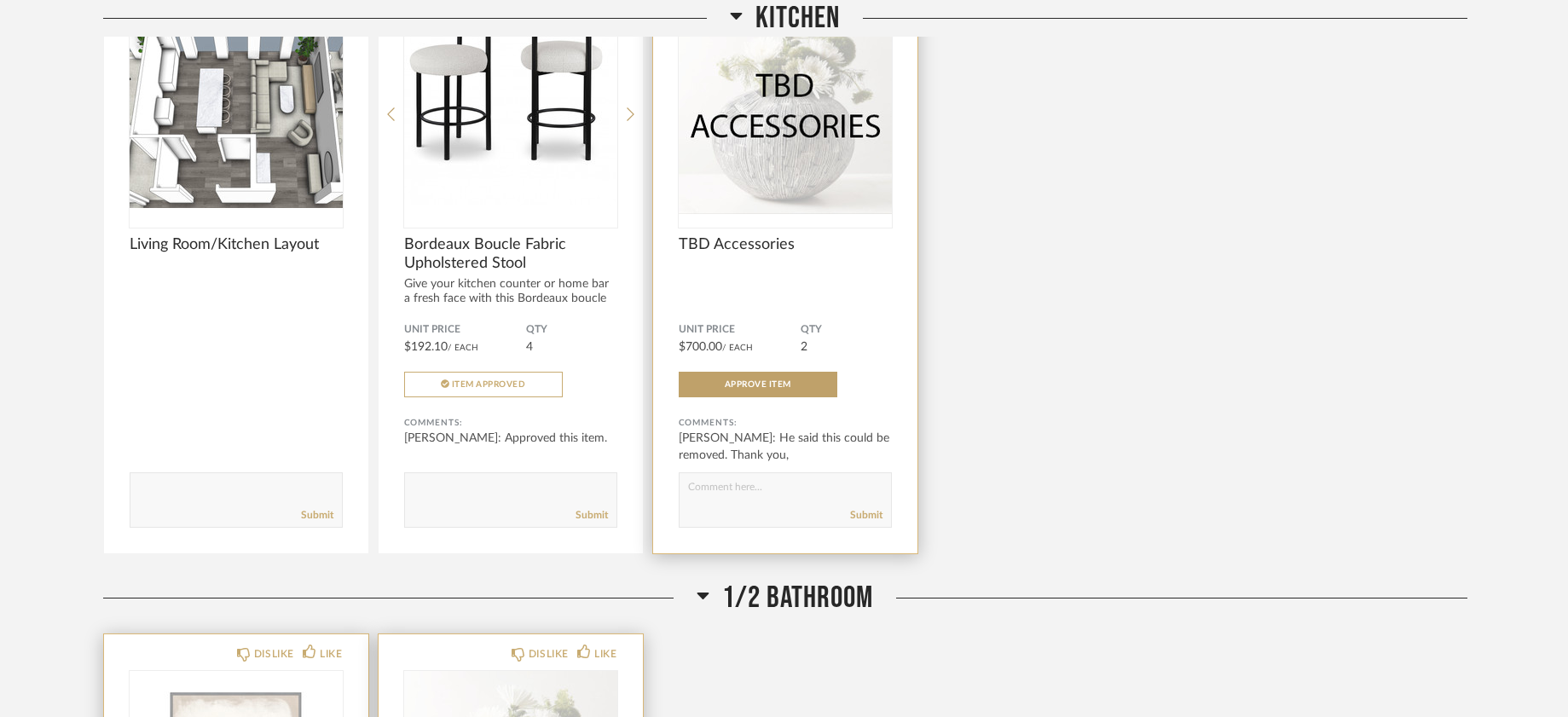
scroll to position [3511, 0]
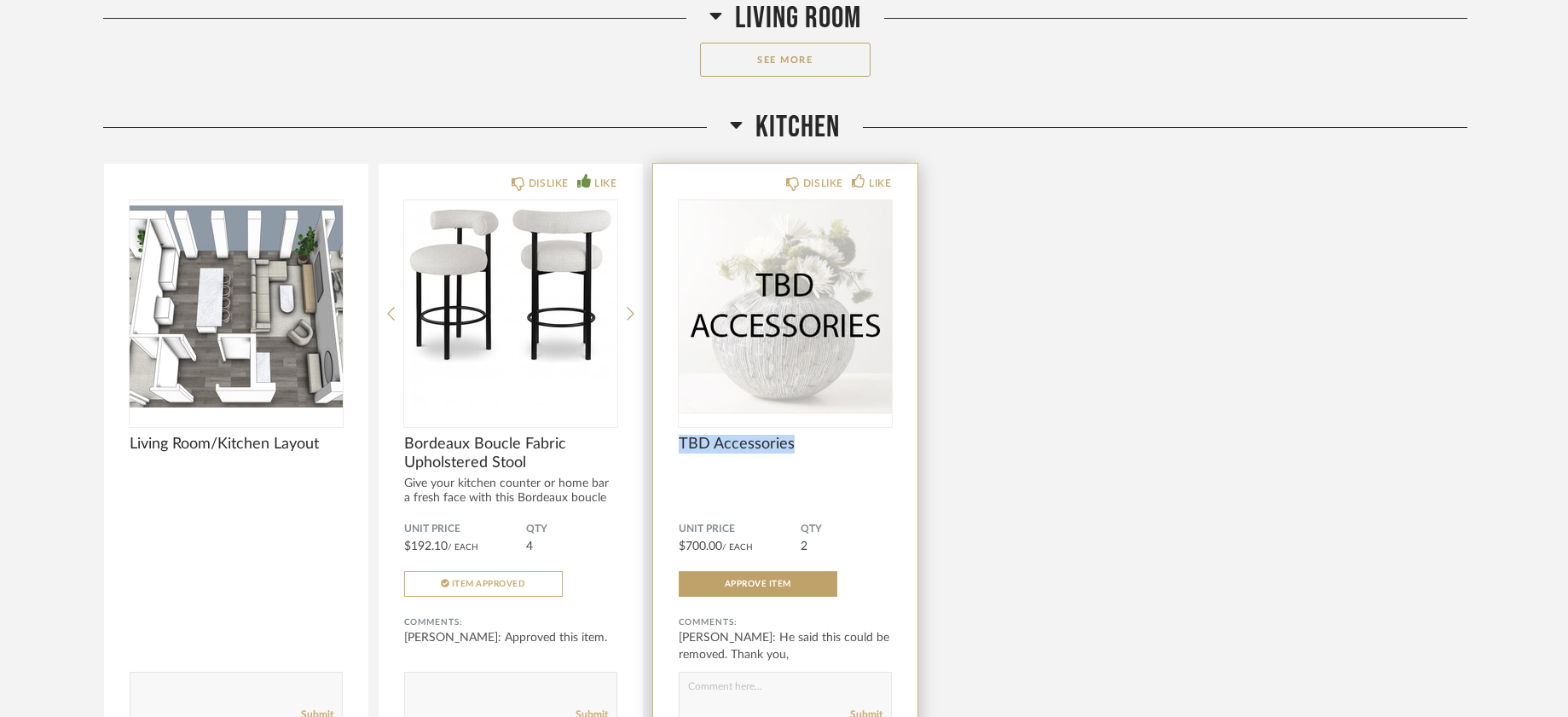
drag, startPoint x: 810, startPoint y: 443, endPoint x: 677, endPoint y: 444, distance: 133.0
click at [679, 444] on span "TBD Accessories" at bounding box center [785, 444] width 213 height 18
copy span "TBD Accessories"
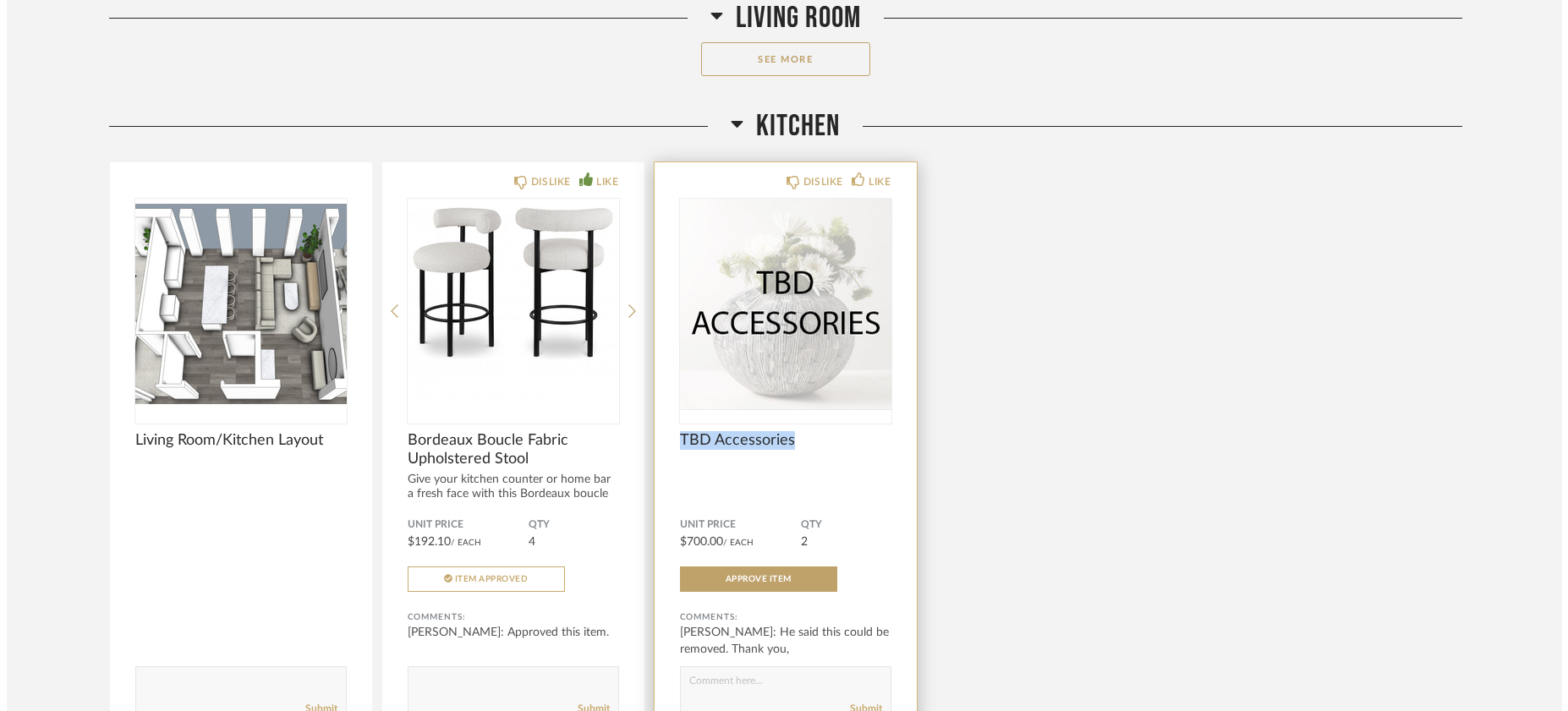
scroll to position [0, 0]
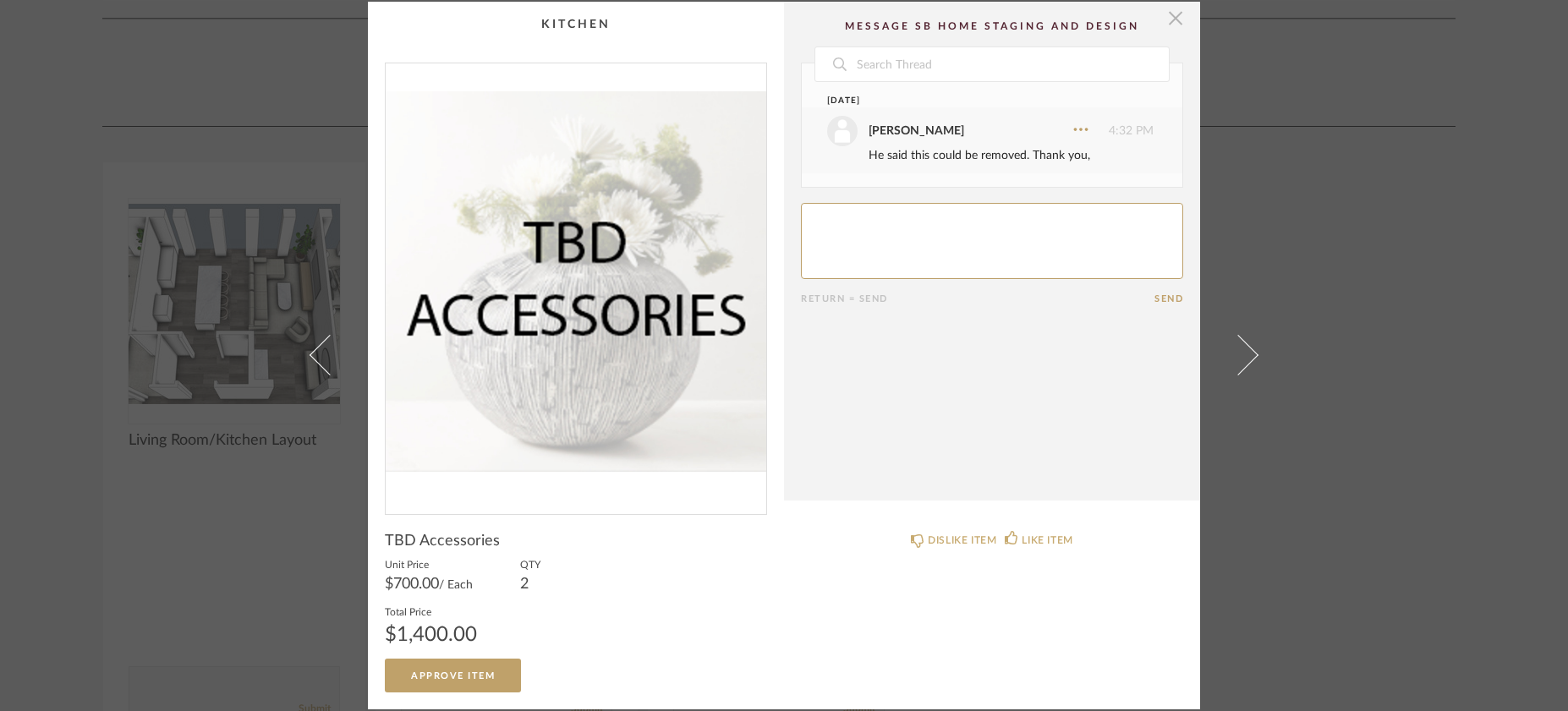
click at [1174, 30] on span "button" at bounding box center [1175, 18] width 34 height 34
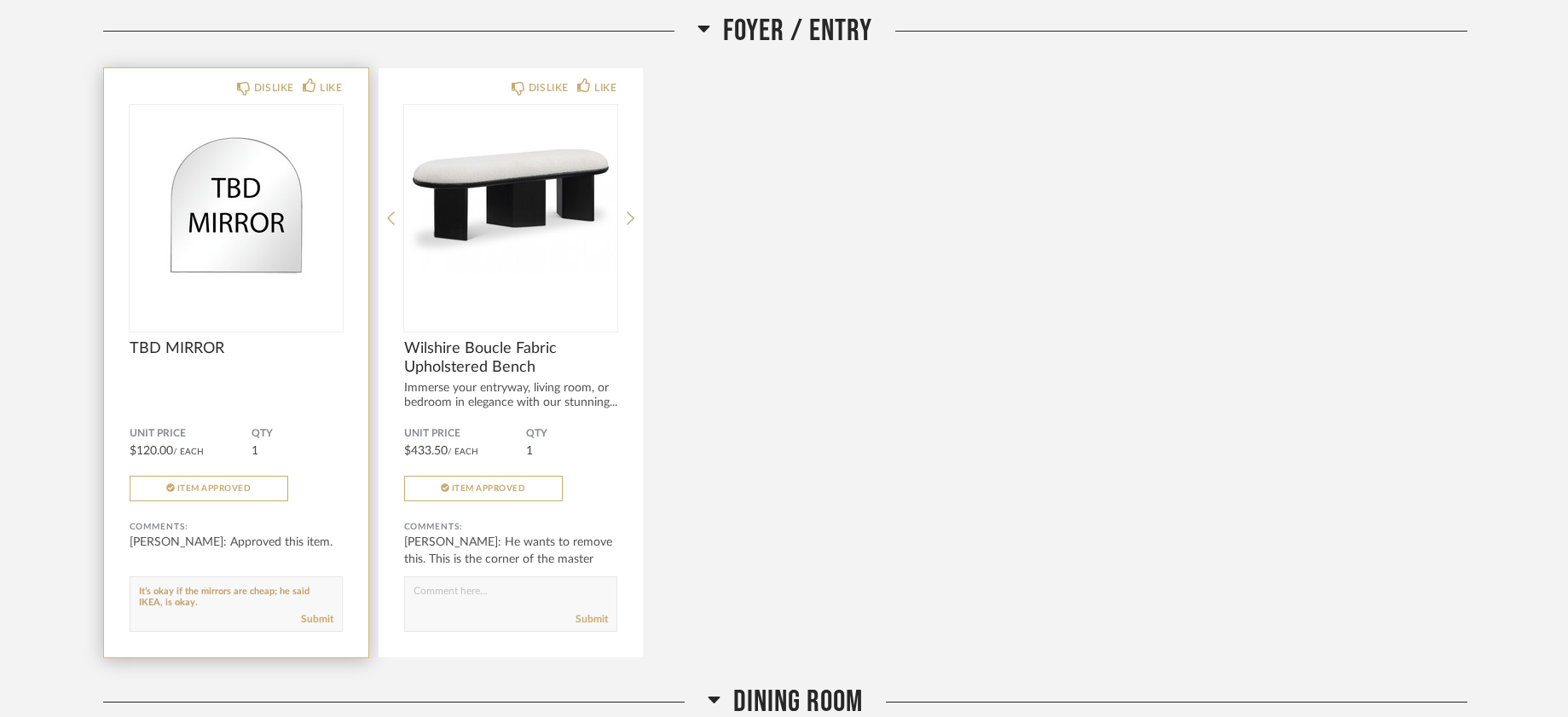
scroll to position [1488, 0]
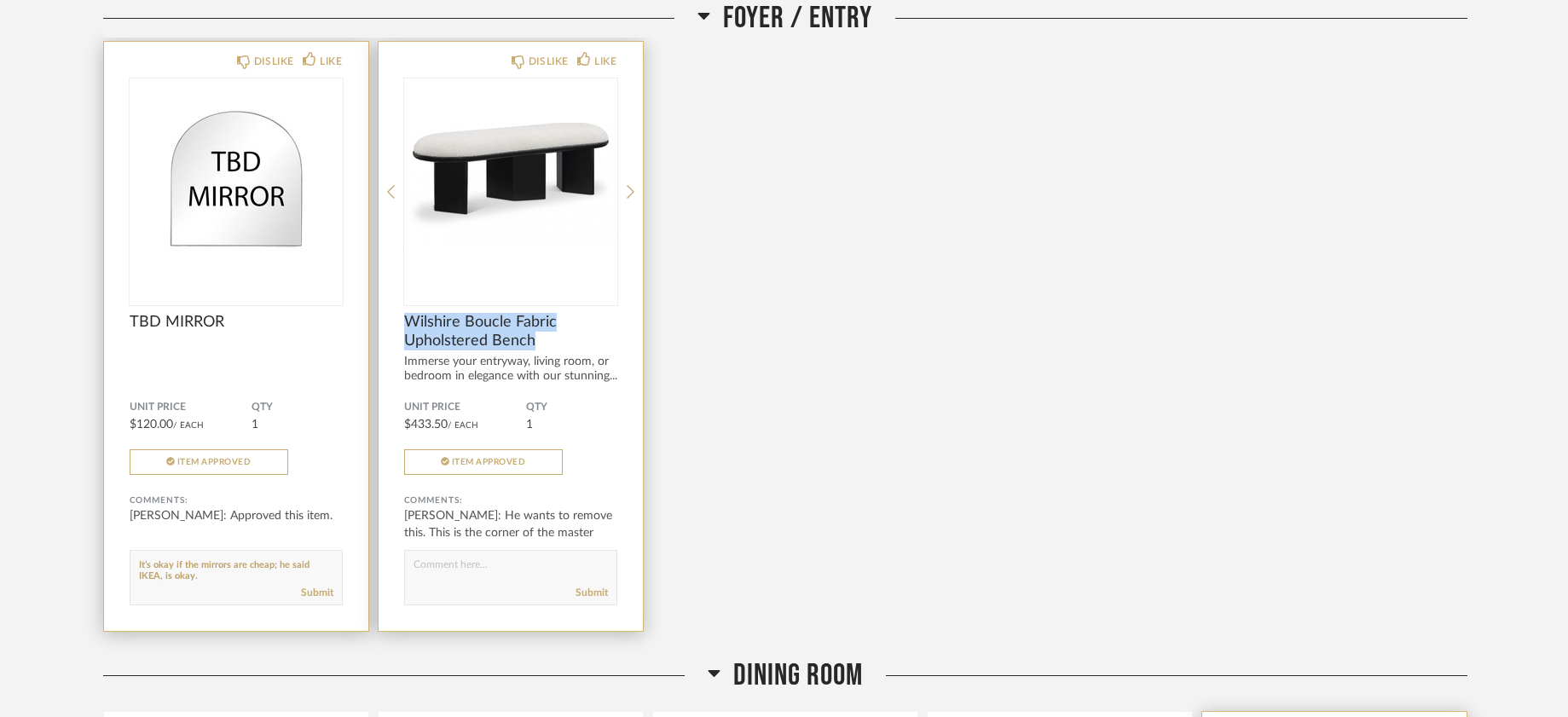
drag, startPoint x: 564, startPoint y: 344, endPoint x: 395, endPoint y: 320, distance: 170.7
click at [404, 320] on span "Wilshire Boucle Fabric Upholstered Bench" at bounding box center [510, 331] width 213 height 38
copy span "Wilshire Boucle Fabric Upholstered Bench"
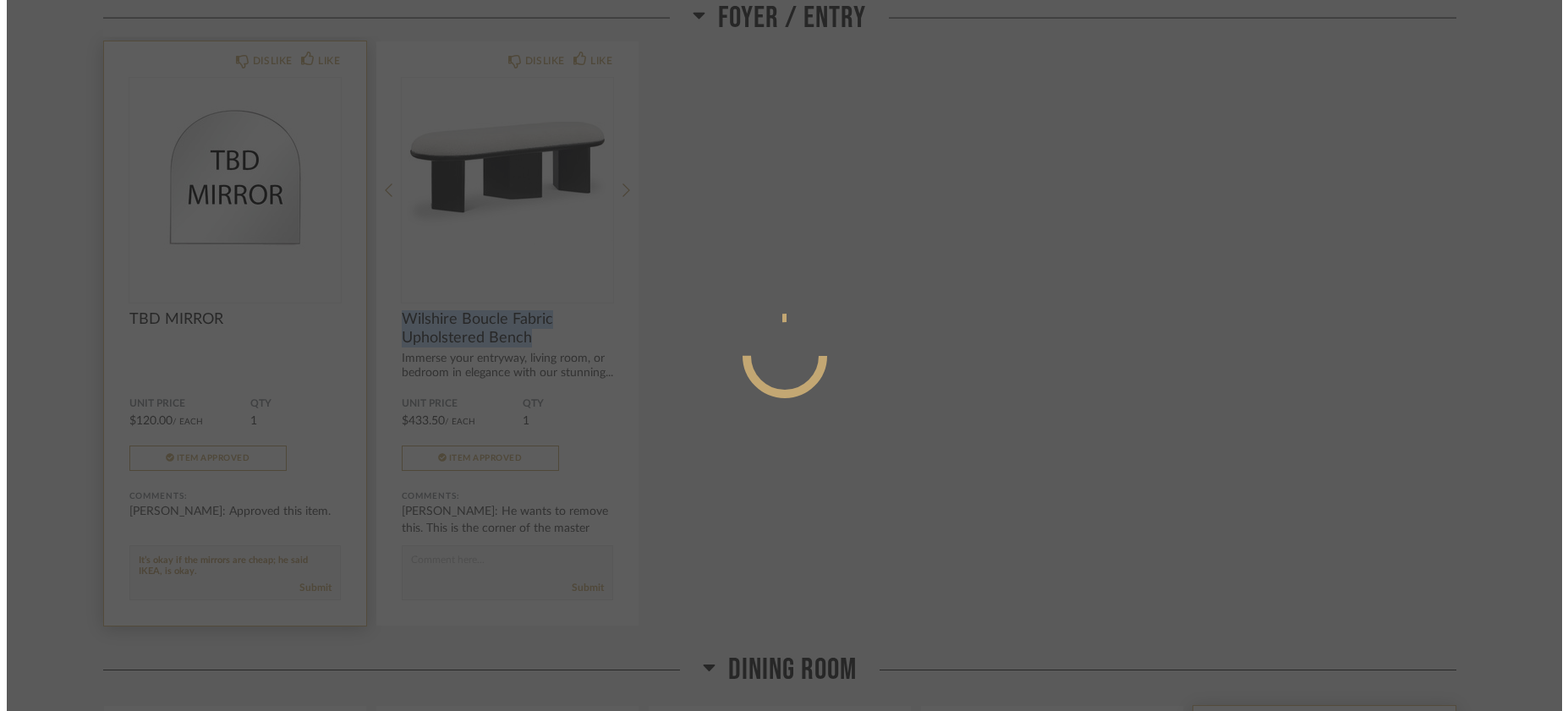
scroll to position [0, 0]
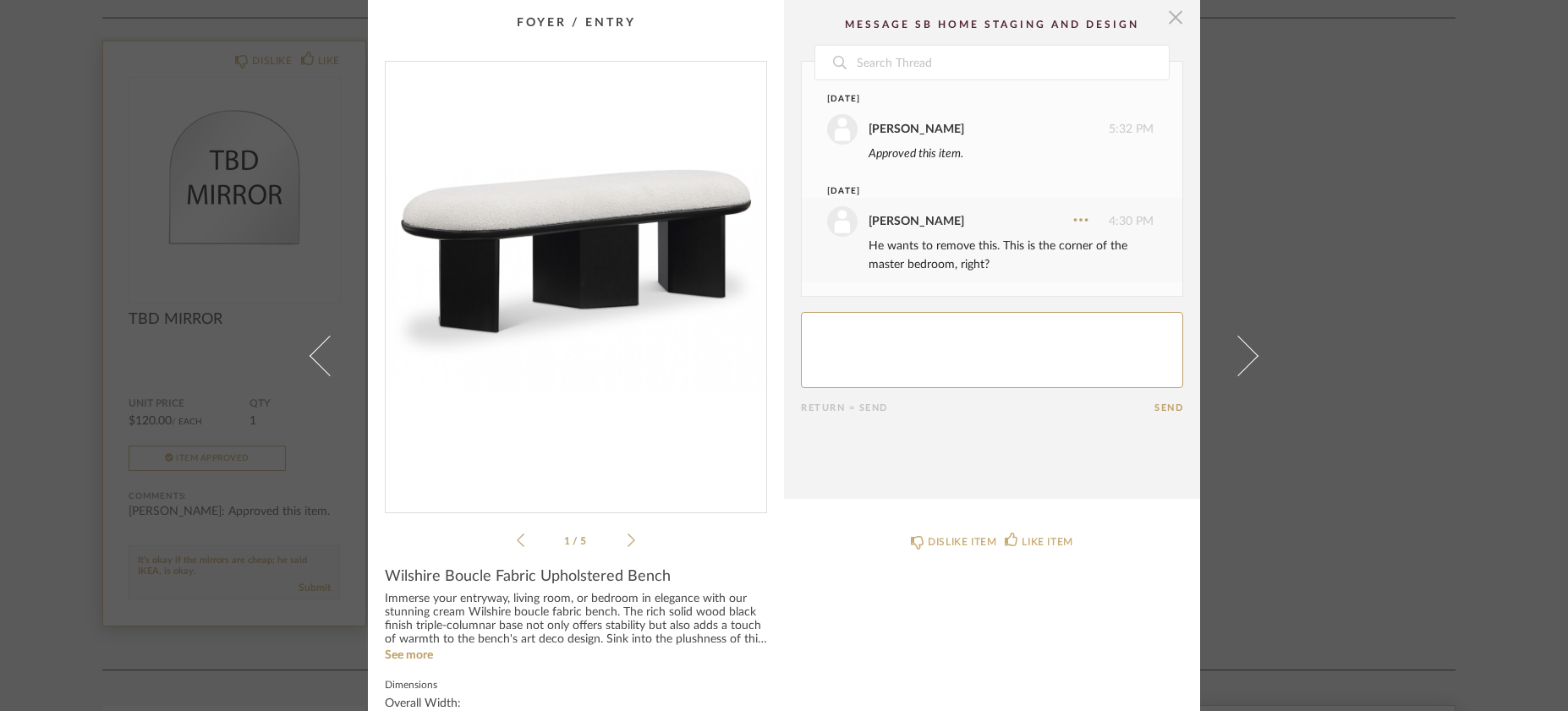
click at [1166, 22] on span "button" at bounding box center [1175, 16] width 34 height 34
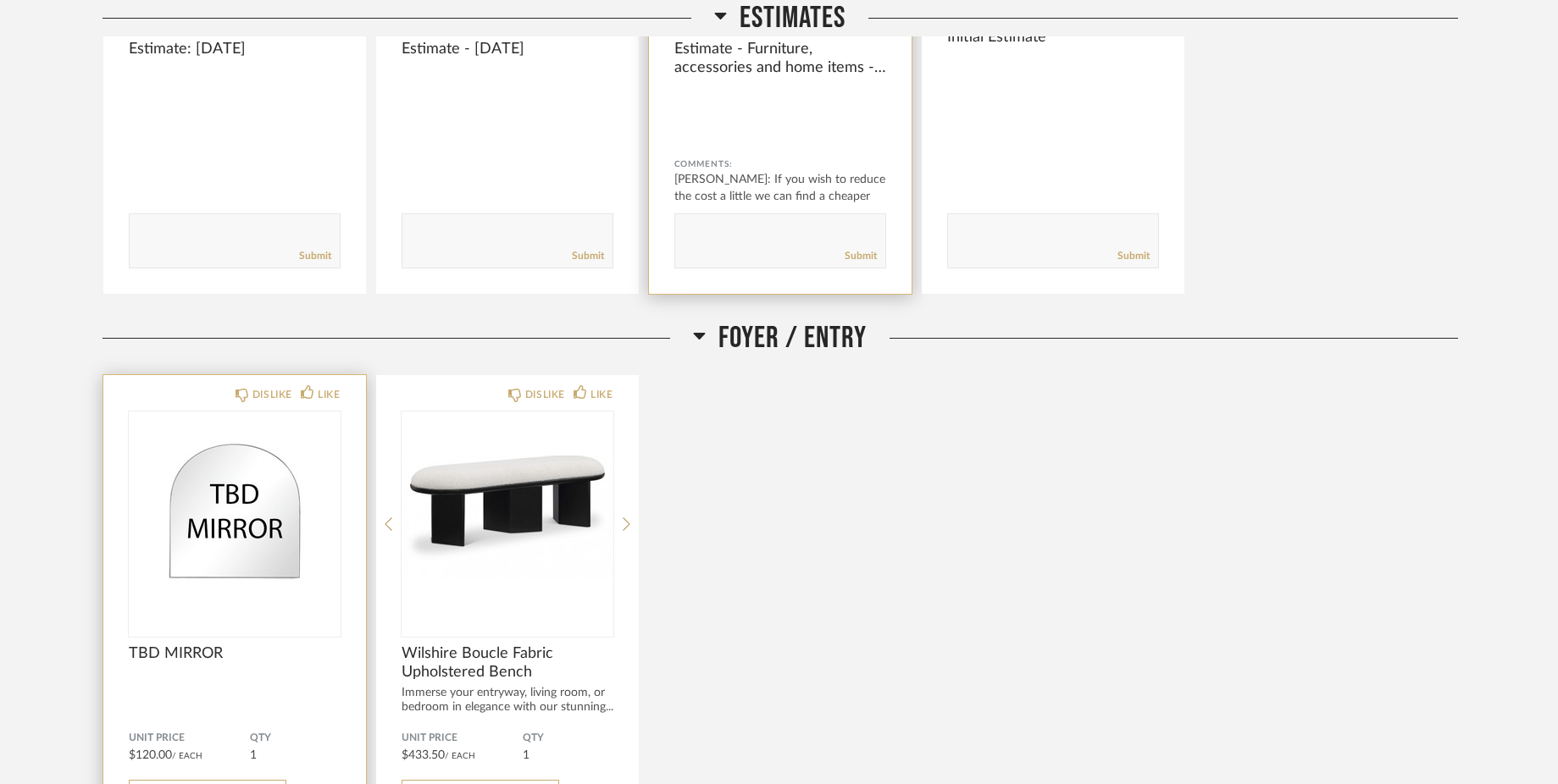
scroll to position [675, 0]
